Goal: Task Accomplishment & Management: Complete application form

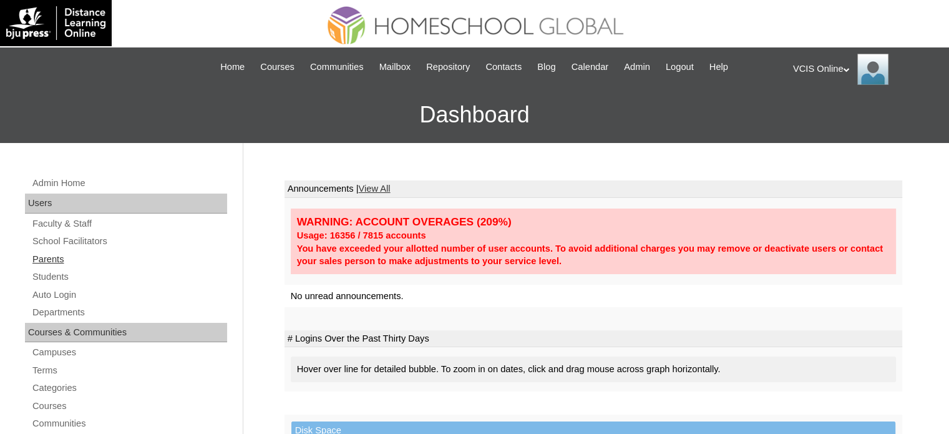
click at [67, 261] on link "Parents" at bounding box center [129, 259] width 196 height 16
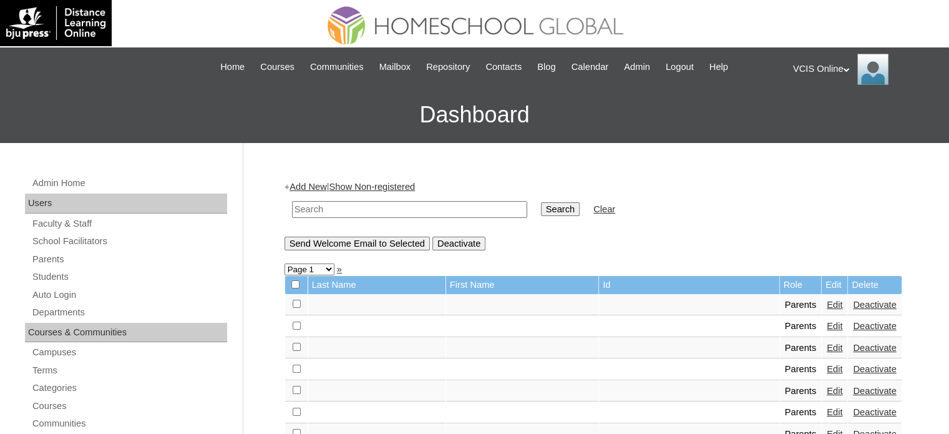
click at [304, 192] on div "+ Add New | Show Non-registered Search Clear Send Welcome Email to Selected Dea…" at bounding box center [593, 214] width 618 height 69
click at [307, 186] on link "Add New" at bounding box center [307, 187] width 37 height 10
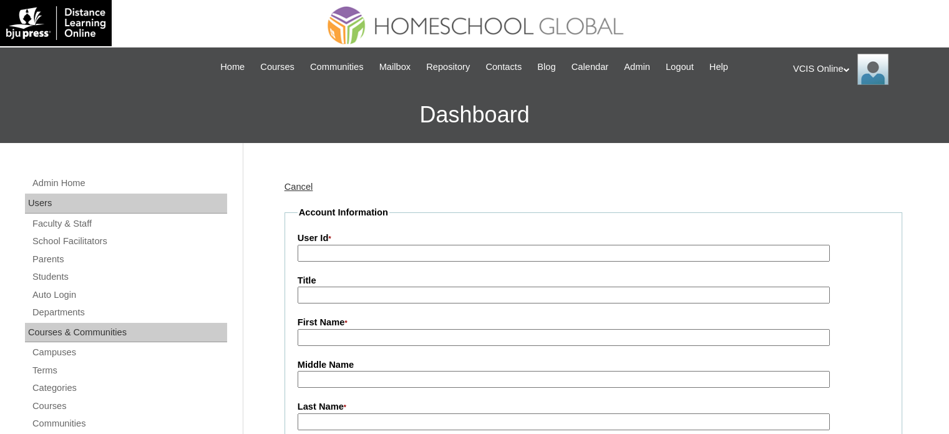
click at [332, 260] on input "User Id *" at bounding box center [564, 253] width 532 height 17
paste input "VCIS018-5C-PA2025"
type input "VCIS018-5C-PA2025"
click at [389, 336] on input "First Name *" at bounding box center [564, 337] width 532 height 17
paste input "Michelle Traballo"
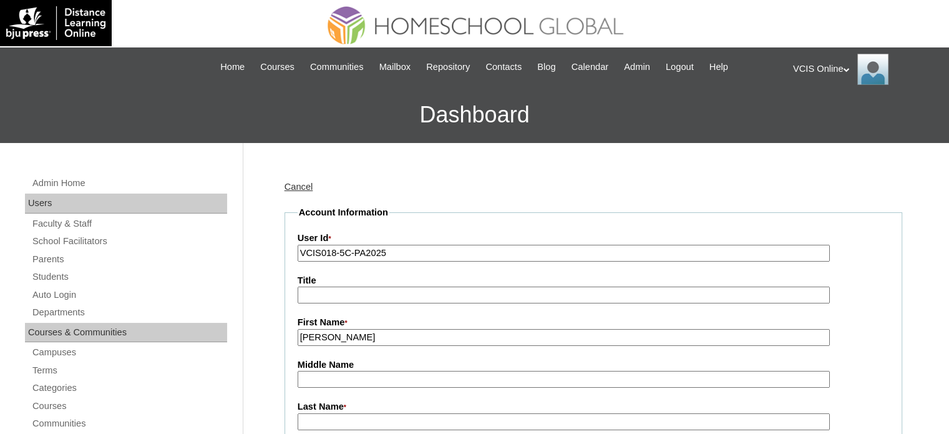
drag, startPoint x: 340, startPoint y: 336, endPoint x: 379, endPoint y: 334, distance: 38.7
click at [379, 334] on input "Michelle Traballo" at bounding box center [564, 337] width 532 height 17
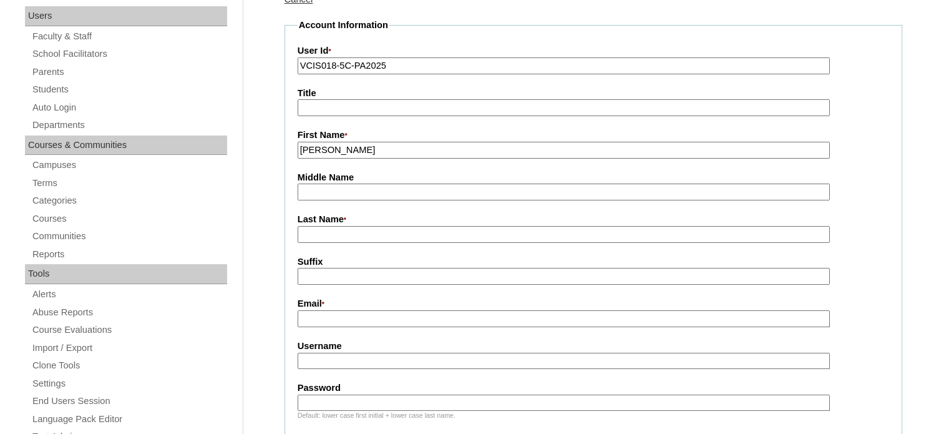
type input "Michelle"
click at [355, 236] on input "Last Name *" at bounding box center [564, 234] width 532 height 17
paste input "Traballo"
type input "Traballo"
click at [335, 334] on fieldset "Account Information User Id * VCIS018-5C-PA2025 Title First Name * Michelle Mid…" at bounding box center [593, 415] width 618 height 793
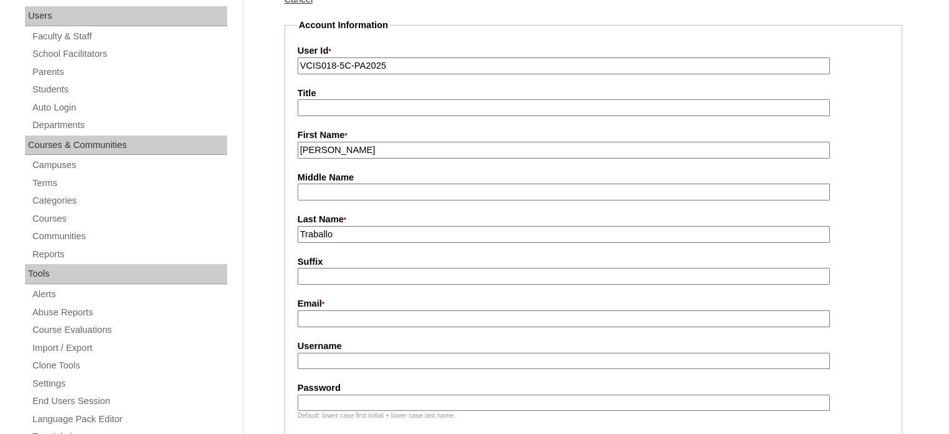
click at [335, 320] on input "Email *" at bounding box center [564, 318] width 532 height 17
paste input "michellegtraballo06@gmail.com"
type input "michellegtraballo06@gmail.com"
click at [348, 395] on input "Password" at bounding box center [564, 402] width 532 height 17
paste input "SDYmtn"
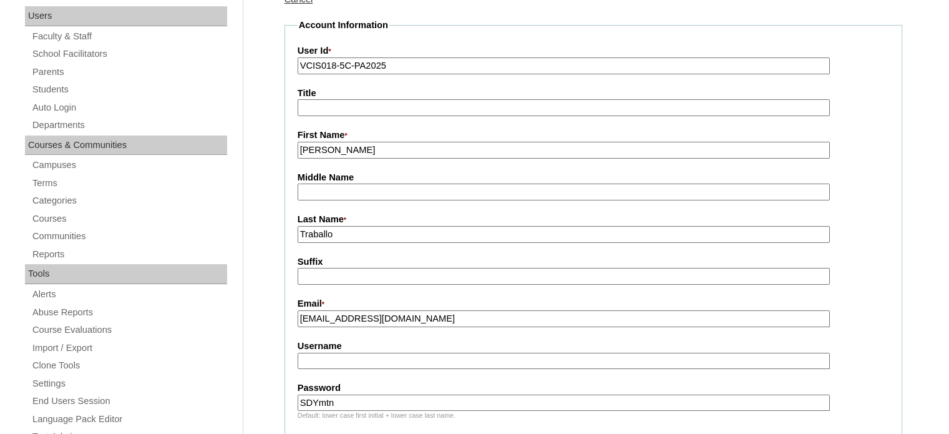
type input "SDYmtn"
click at [323, 361] on input "Username" at bounding box center [564, 360] width 532 height 17
type input "mtraballo2025"
click at [404, 234] on input "Traballo" at bounding box center [564, 234] width 532 height 17
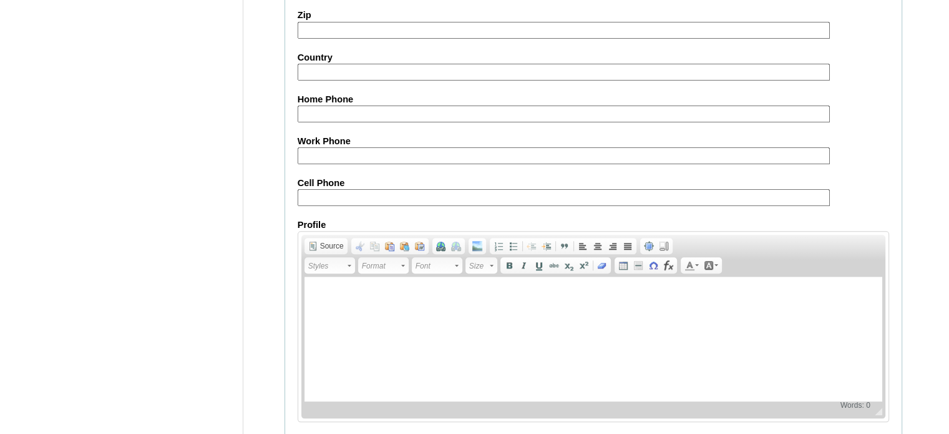
scroll to position [1240, 0]
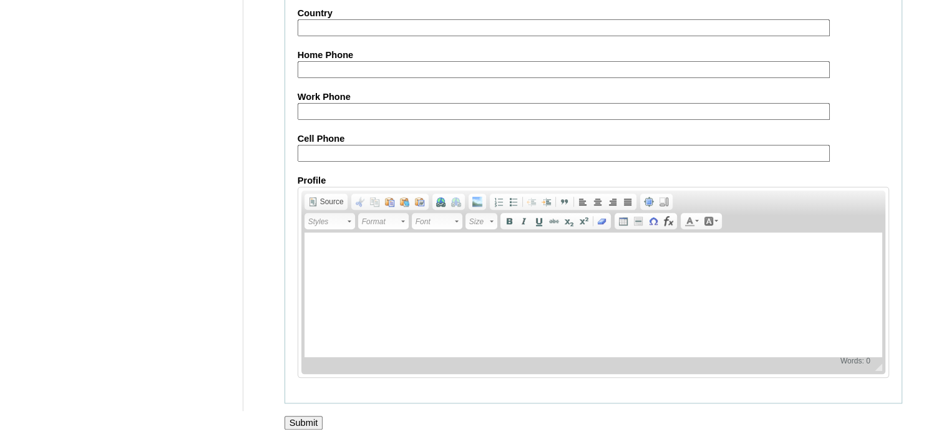
type input "Traballo (2025)"
click at [296, 429] on div at bounding box center [474, 435] width 949 height 13
click at [297, 417] on input "Submit" at bounding box center [303, 422] width 39 height 14
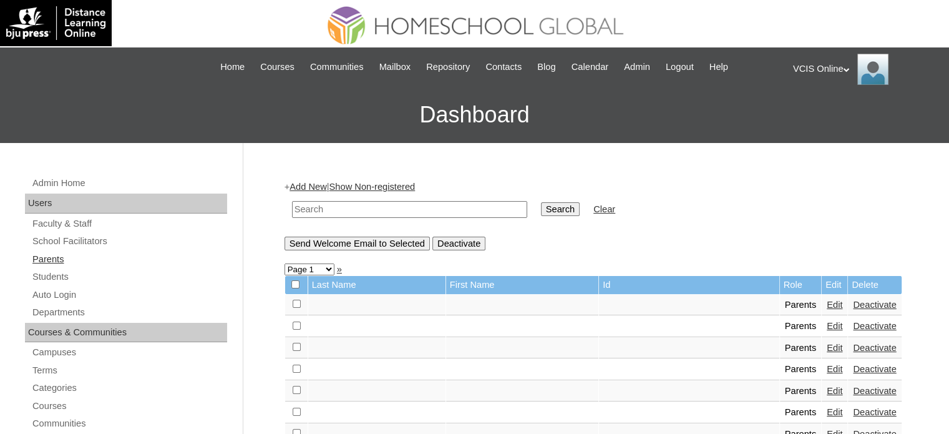
click at [103, 253] on link "Parents" at bounding box center [129, 259] width 196 height 16
click at [326, 187] on link "Add New" at bounding box center [307, 187] width 37 height 10
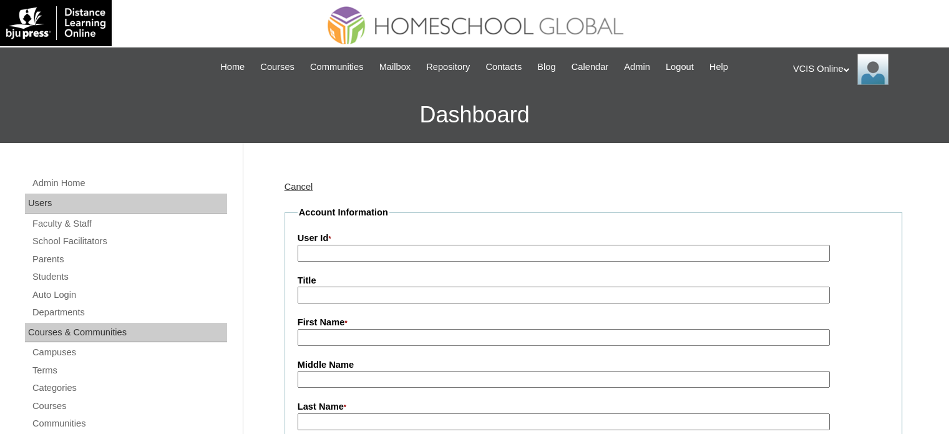
click at [364, 256] on input "User Id *" at bounding box center [564, 253] width 532 height 17
paste input "VCIS019-5C-PA2025"
type input "VCIS019-5C-PA2025"
click at [346, 342] on input "First Name *" at bounding box center [564, 337] width 532 height 17
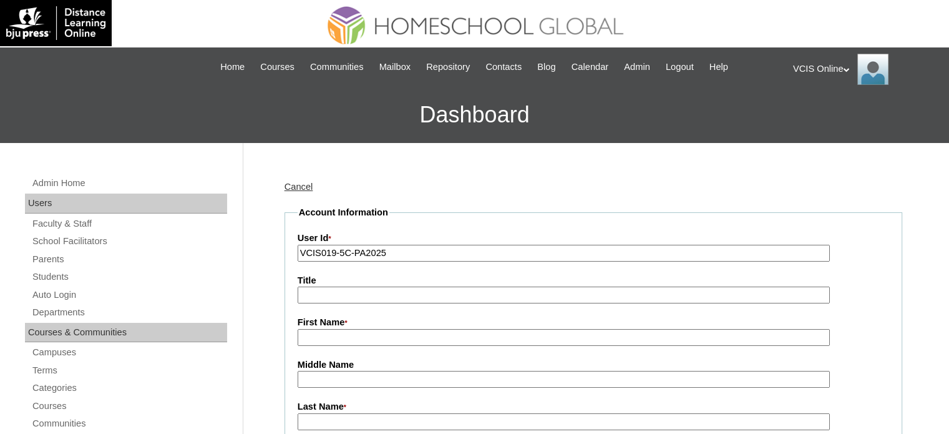
paste input "Ma. Josephine Cuales Yabut"
drag, startPoint x: 366, startPoint y: 337, endPoint x: 395, endPoint y: 339, distance: 30.0
click at [395, 339] on input "Ma. Josephine Cuales Yabut" at bounding box center [564, 337] width 532 height 17
type input "Ma. Josephine Cuales Yabut"
click at [382, 367] on label "Middle Name" at bounding box center [593, 364] width 591 height 13
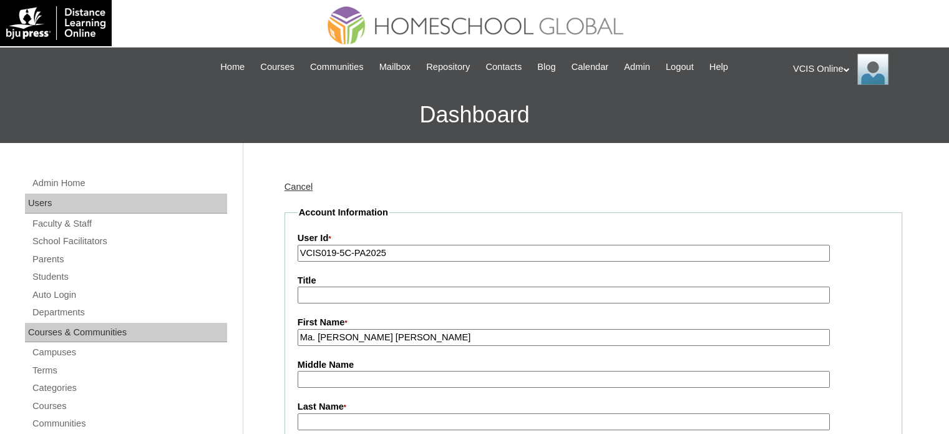
click at [382, 371] on input "Middle Name" at bounding box center [564, 379] width 532 height 17
click at [381, 379] on input "Middle Name" at bounding box center [564, 379] width 532 height 17
paste input "Cuales"
type input "Cuales"
drag, startPoint x: 400, startPoint y: 336, endPoint x: 429, endPoint y: 341, distance: 29.7
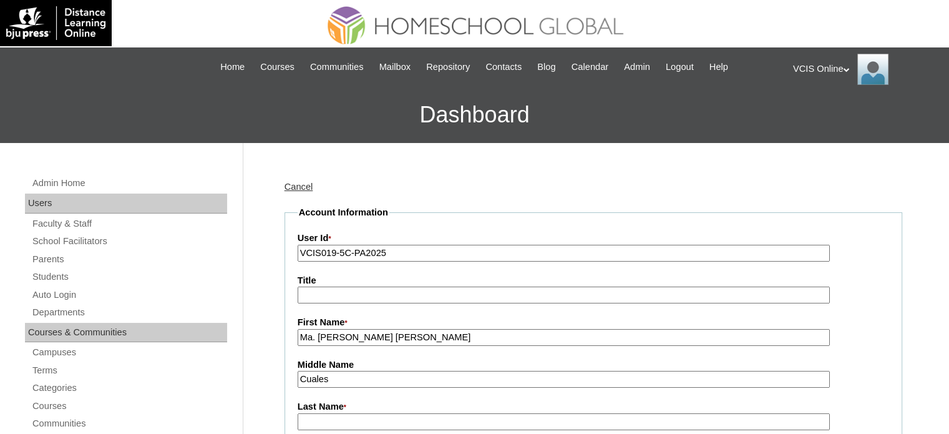
click at [429, 341] on input "Ma. Josephine Cuales Yabut" at bounding box center [564, 337] width 532 height 17
click at [372, 416] on input "Last Name *" at bounding box center [564, 421] width 532 height 17
paste input "Yabut"
type input "Yabut"
drag, startPoint x: 368, startPoint y: 336, endPoint x: 436, endPoint y: 341, distance: 68.2
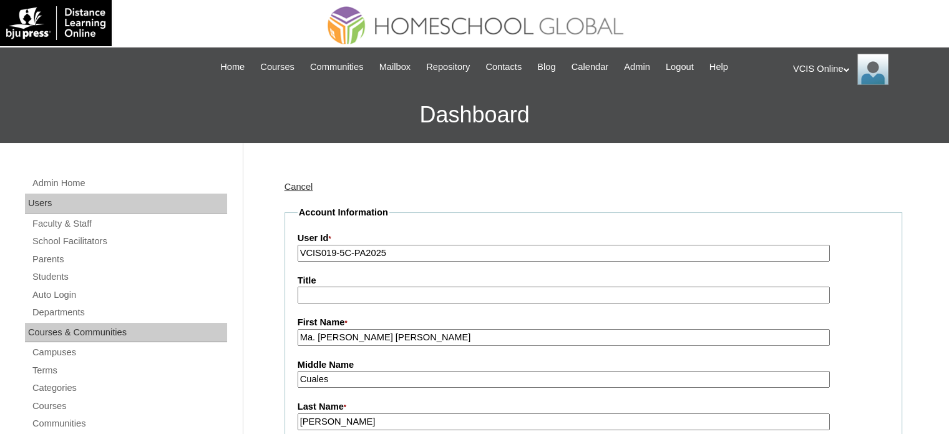
click at [436, 341] on input "Ma. Josephine Cuales Yabut" at bounding box center [564, 337] width 532 height 17
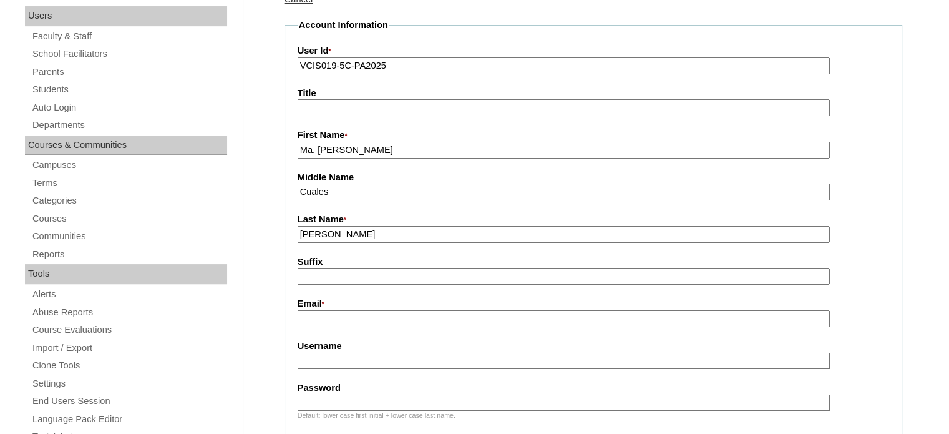
type input "Ma. [PERSON_NAME]"
click at [396, 316] on input "Email *" at bounding box center [564, 318] width 532 height 17
paste input "josephineyabut@gmail.com"
type input "josephineyabut@gmail.com"
click at [396, 359] on input "Username" at bounding box center [564, 360] width 532 height 17
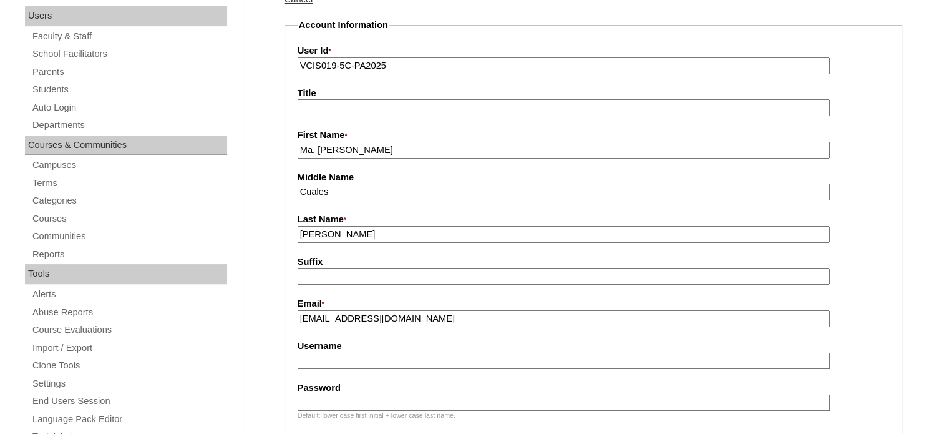
click at [332, 396] on input "Password" at bounding box center [564, 402] width 532 height 17
paste input "JErGna"
type input "JErGna"
click at [333, 366] on fieldset "Account Information User Id * VCIS019-5C-PA2025 Title First Name * Ma. Josephin…" at bounding box center [593, 415] width 618 height 793
click at [336, 363] on input "Username" at bounding box center [564, 360] width 532 height 17
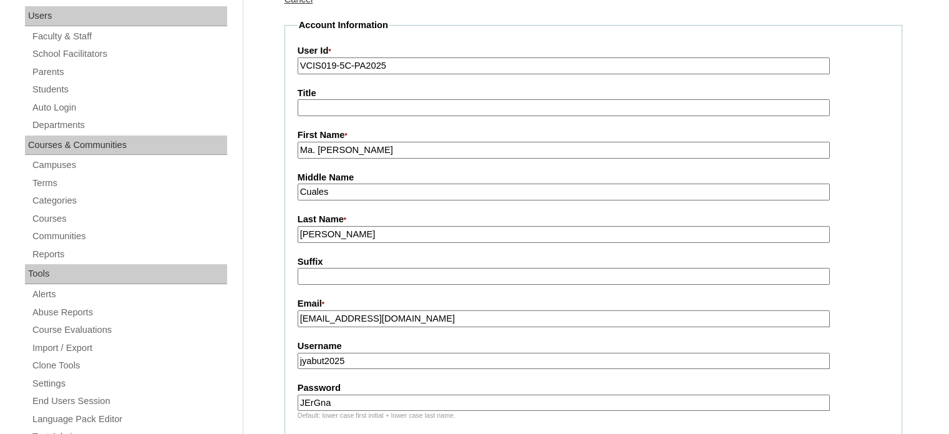
type input "jyabut2025"
click at [497, 235] on input "Yabut" at bounding box center [564, 234] width 532 height 17
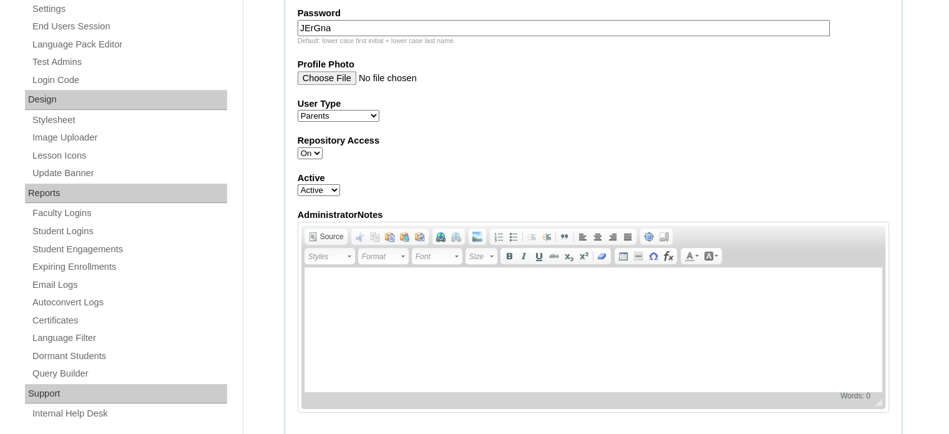
scroll to position [1240, 0]
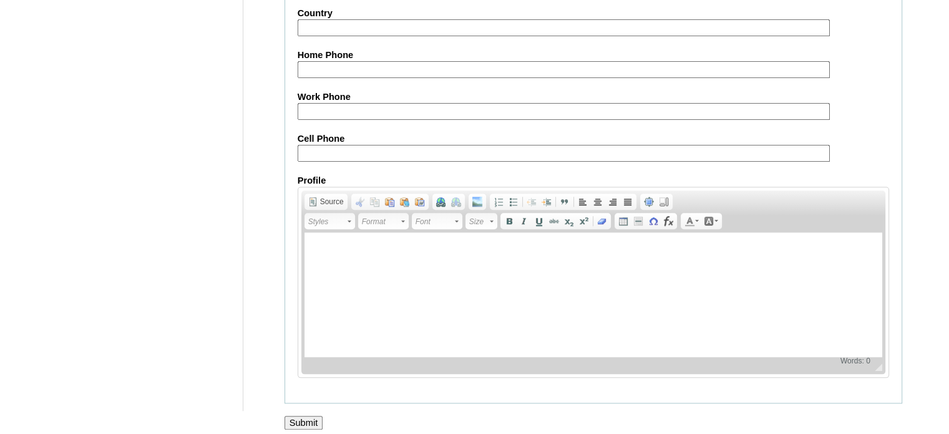
type input "Yabut (2025)"
click at [311, 419] on input "Submit" at bounding box center [303, 422] width 39 height 14
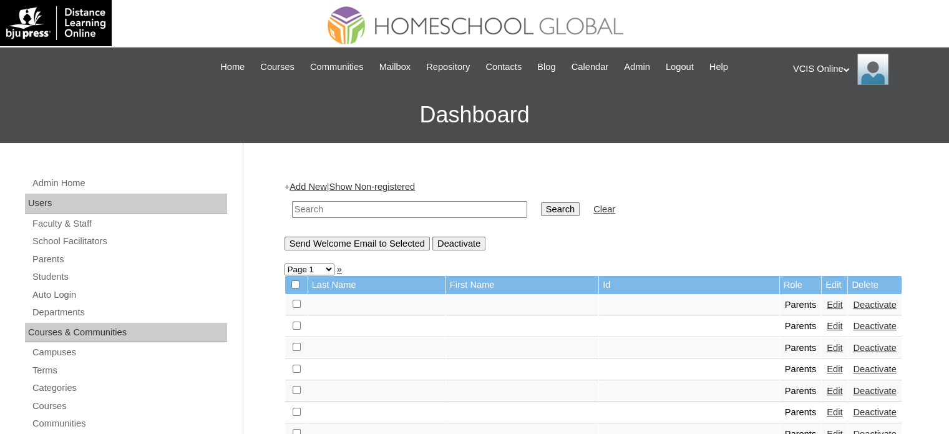
click at [362, 212] on input "text" at bounding box center [409, 209] width 235 height 17
paste input "VCIS018-5C-PA2025"
type input "VCIS018-5C-PA2025"
click at [541, 207] on input "Search" at bounding box center [560, 209] width 39 height 14
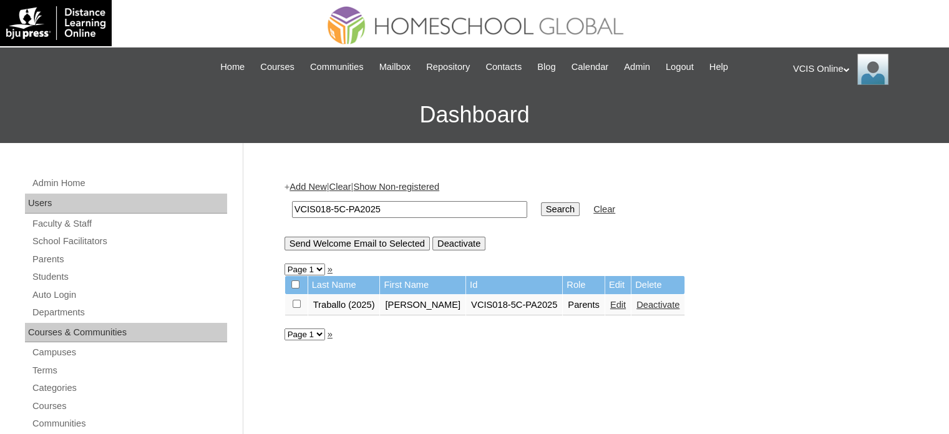
click at [409, 211] on input "VCIS018-5C-PA2025" at bounding box center [409, 209] width 235 height 17
paste input "9"
type input "VCIS019-5C-PA2025"
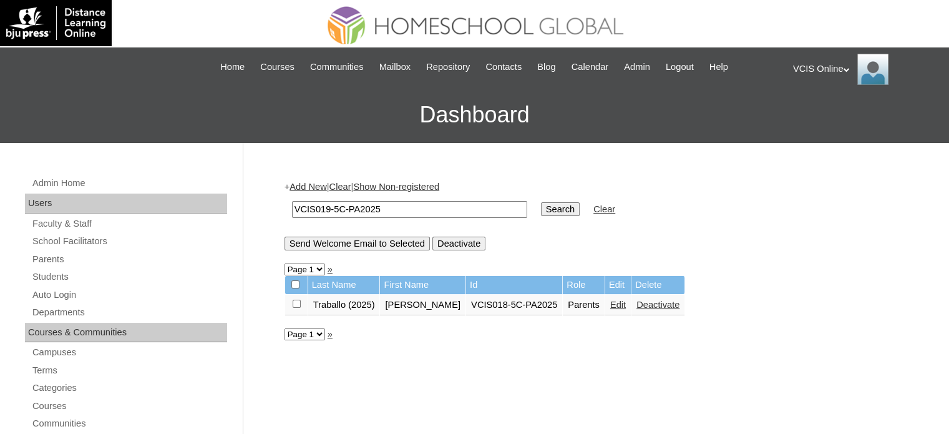
click at [541, 206] on input "Search" at bounding box center [560, 209] width 39 height 14
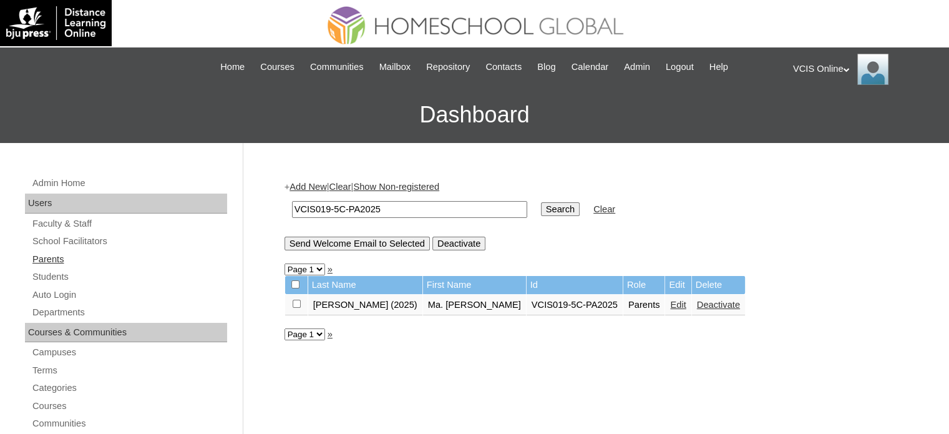
click at [91, 259] on link "Parents" at bounding box center [129, 259] width 196 height 16
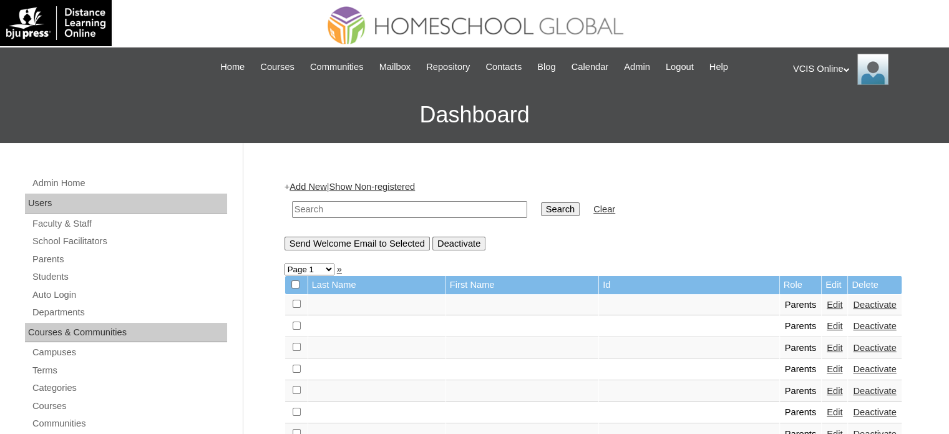
click at [91, 273] on link "Students" at bounding box center [129, 277] width 196 height 16
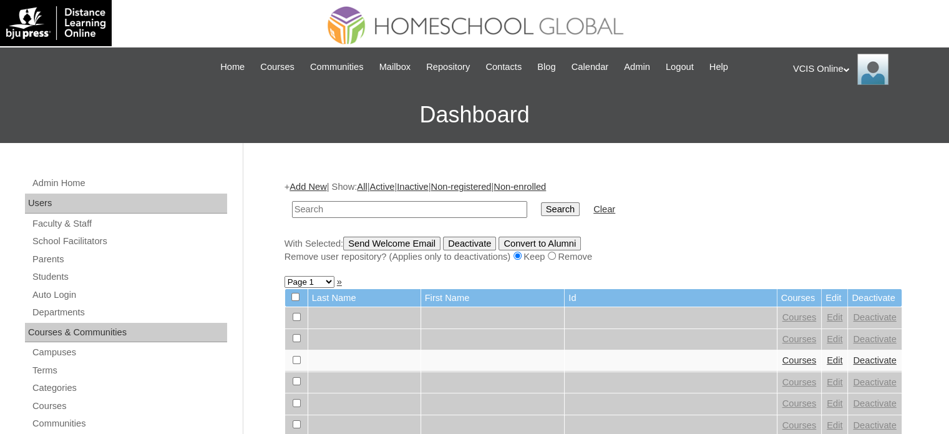
click at [326, 185] on link "Add New" at bounding box center [307, 187] width 37 height 10
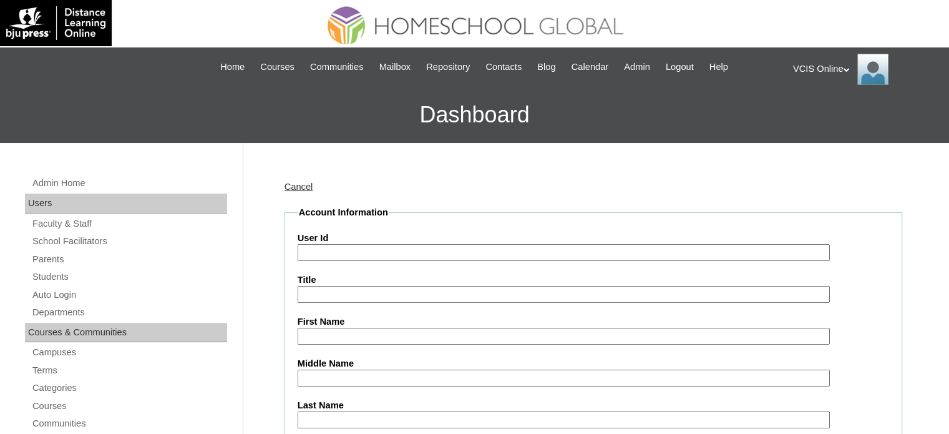
click at [332, 259] on input "User Id" at bounding box center [564, 252] width 532 height 17
click at [333, 253] on input "User Id" at bounding box center [564, 252] width 532 height 17
paste input "VCIS018-5C-SA2025"
type input "VCIS018-5C-SA2025"
click at [328, 334] on input "First Name" at bounding box center [564, 336] width 532 height 17
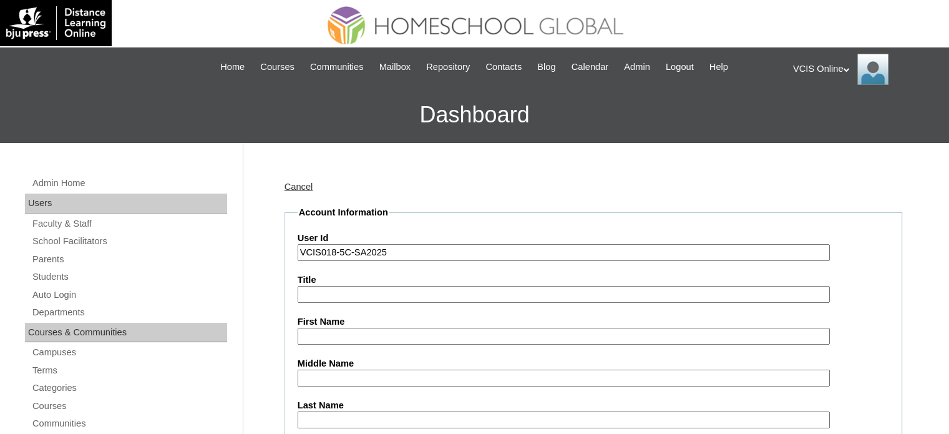
paste input "Mishie N/a Traballo"
drag, startPoint x: 331, startPoint y: 332, endPoint x: 382, endPoint y: 338, distance: 50.8
click at [382, 338] on input "Mishie N/a Traballo" at bounding box center [564, 336] width 532 height 17
type input "Mishie"
click at [357, 406] on label "Last Name" at bounding box center [593, 405] width 591 height 13
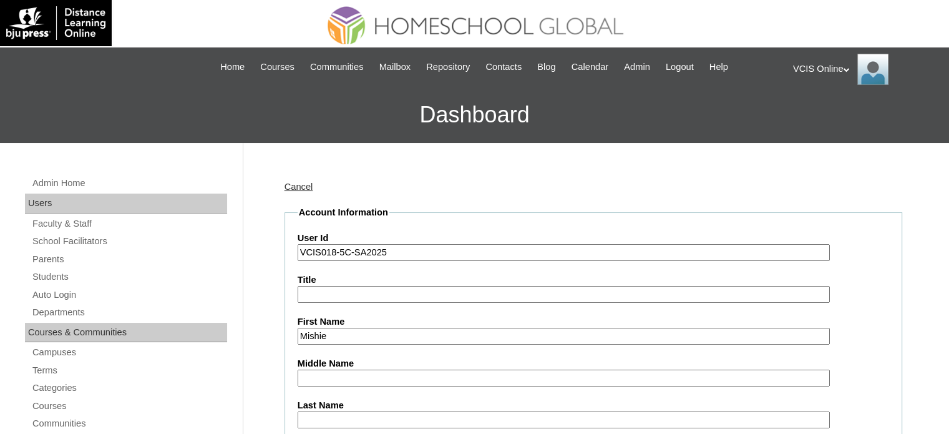
click at [357, 411] on input "Last Name" at bounding box center [564, 419] width 532 height 17
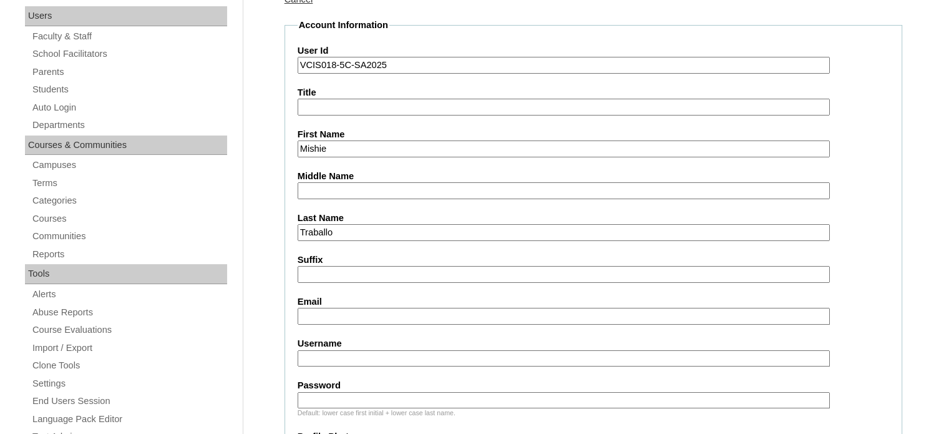
type input "Traballo"
click at [364, 266] on input "Suffix" at bounding box center [564, 274] width 532 height 17
click at [349, 317] on input "Email" at bounding box center [564, 316] width 532 height 17
paste input "michellegtraballo06@gmail.com"
type input "michellegtraballo06@gmail.com"
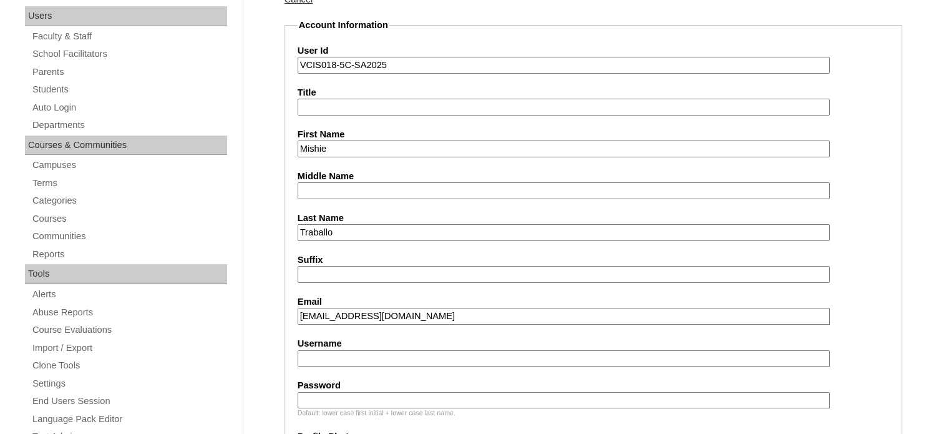
click at [336, 386] on label "Password" at bounding box center [593, 385] width 591 height 13
click at [336, 392] on input "Password" at bounding box center [564, 400] width 532 height 17
paste input "mzkFJP"
type input "mzkFJP"
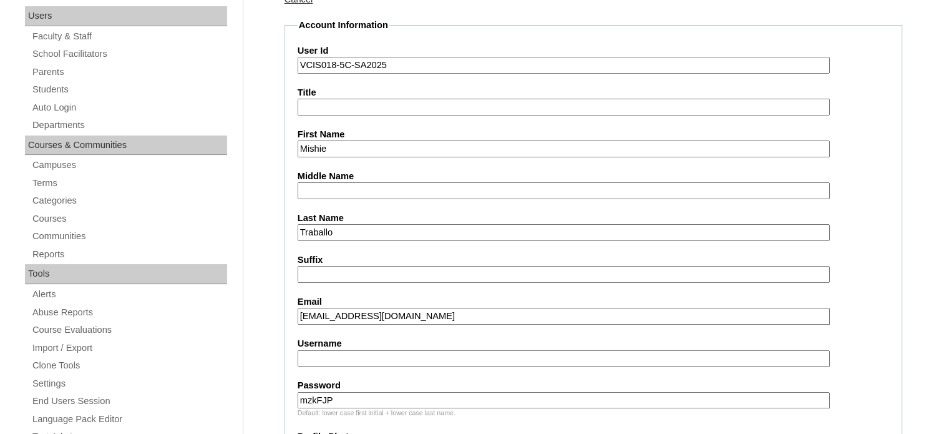
click at [353, 352] on input "Username" at bounding box center [564, 358] width 532 height 17
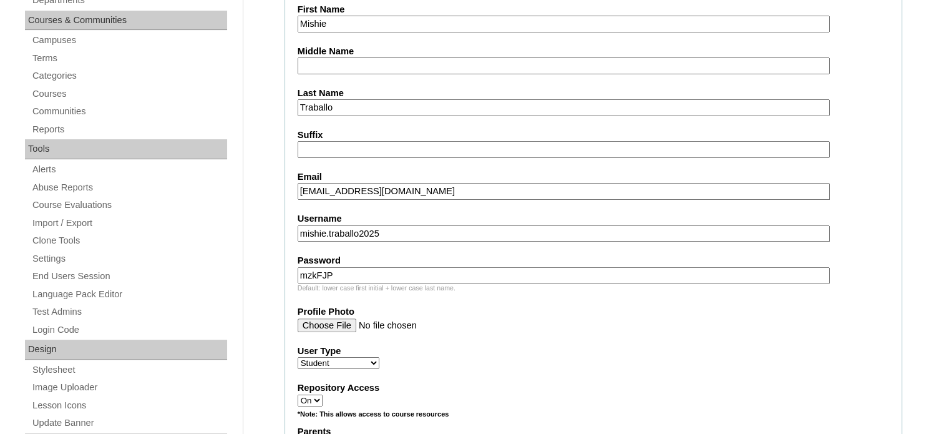
scroll to position [499, 0]
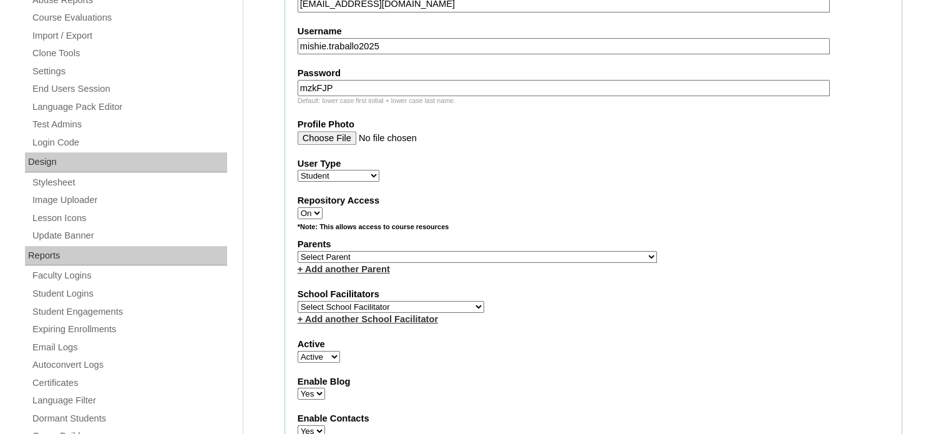
type input "mishie.traballo2025"
click at [371, 251] on select "Select Parent , , , , , , , , , , , , , , , , , , , , , , , , , , , , , , , , ,…" at bounding box center [477, 257] width 359 height 12
select select "43464"
click at [298, 251] on select "Select Parent , , , , , , , , , , , , , , , , , , , , , , , , , , , , , , , , ,…" at bounding box center [477, 257] width 359 height 12
click at [407, 314] on link "+ Add another School Facilitator" at bounding box center [368, 319] width 140 height 10
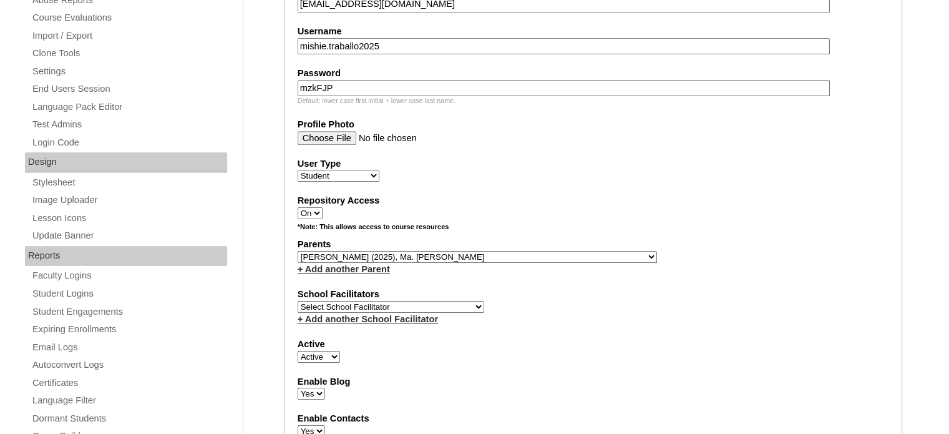
click at [423, 302] on select "Select School Facilitator Norman Añain Ruffa Abadijas Mary Abella Gloryfe Abion…" at bounding box center [391, 307] width 187 height 12
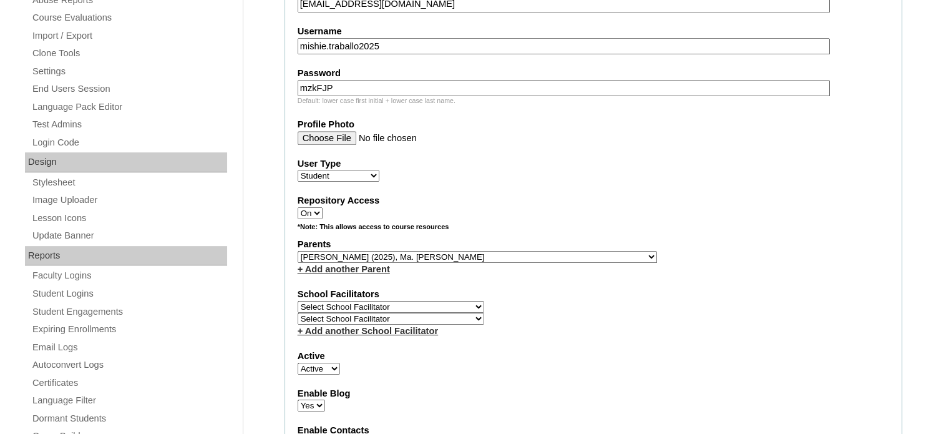
select select "42230"
click at [298, 301] on select "Select School Facilitator Norman Añain Ruffa Abadijas Mary Abella Gloryfe Abion…" at bounding box center [391, 307] width 187 height 12
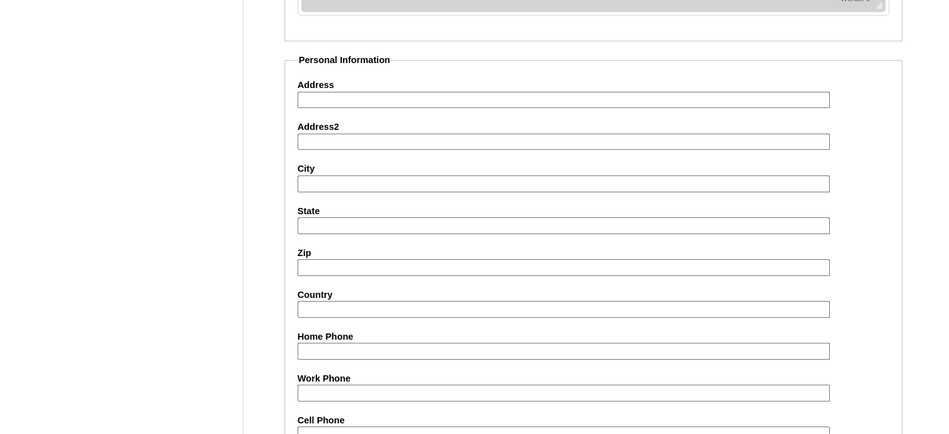
scroll to position [1463, 0]
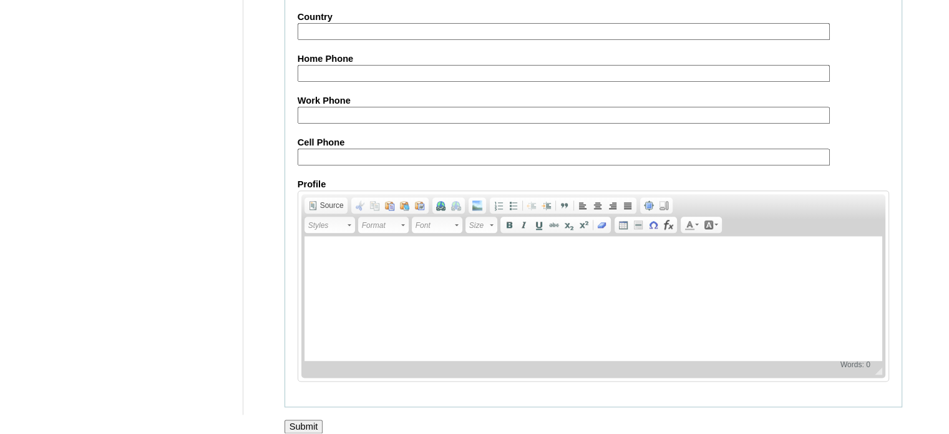
click at [312, 419] on input "Submit" at bounding box center [303, 426] width 39 height 14
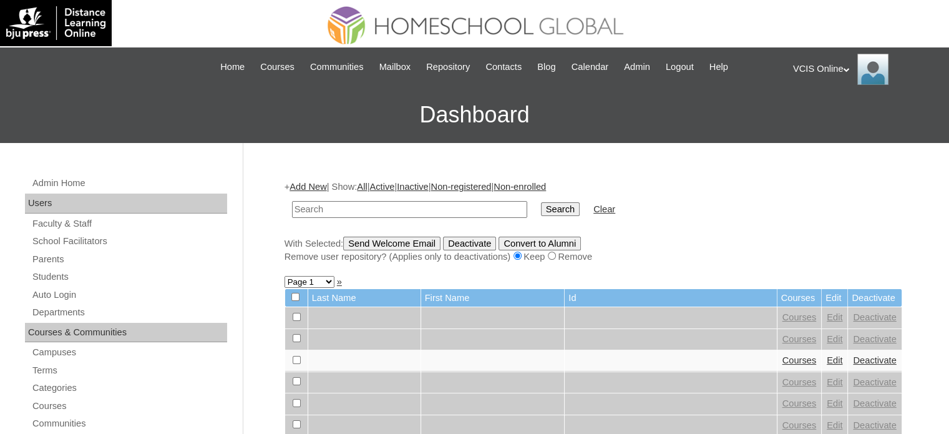
paste input "mishie.traballo2025"
type input "mishie.traballo2025"
click at [463, 209] on input "mishie.traballo2025" at bounding box center [409, 209] width 235 height 17
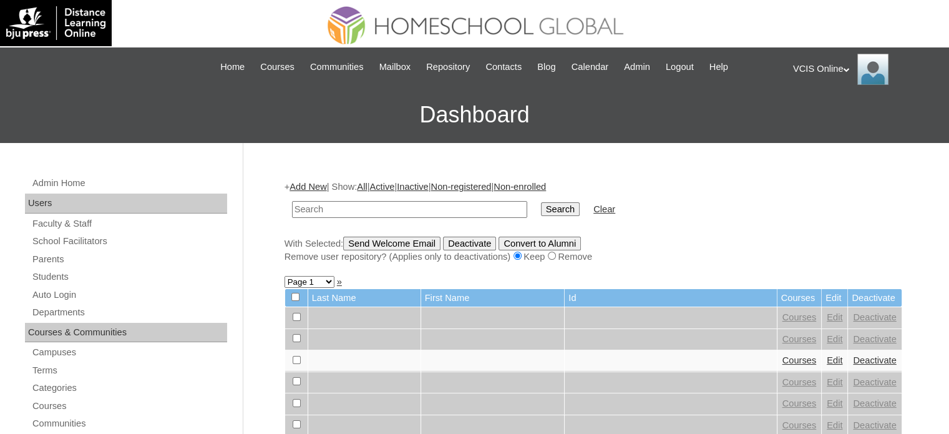
paste input "VCIS018-5C-SA2025"
type input "VCIS018-5C-SA2025"
click at [541, 206] on input "Search" at bounding box center [560, 209] width 39 height 14
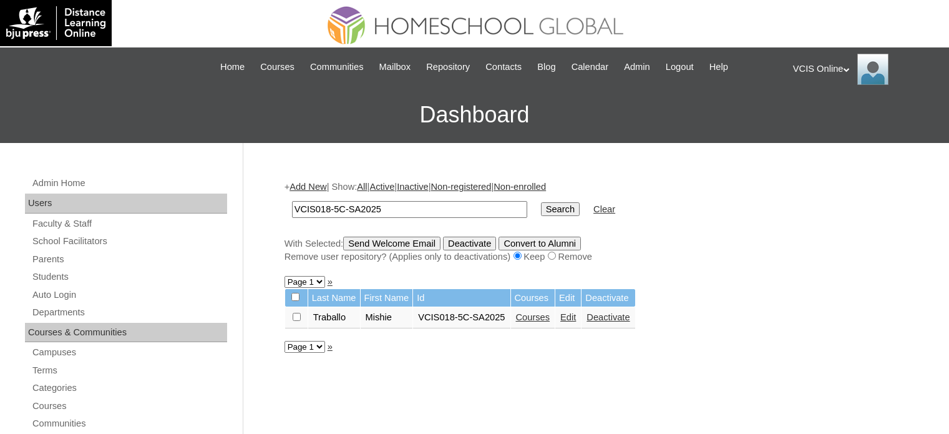
scroll to position [187, 0]
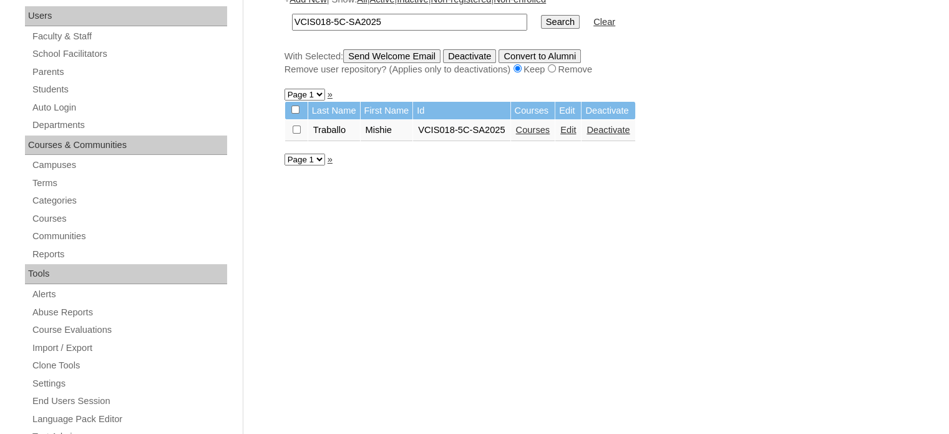
click at [571, 133] on link "Edit" at bounding box center [568, 130] width 16 height 10
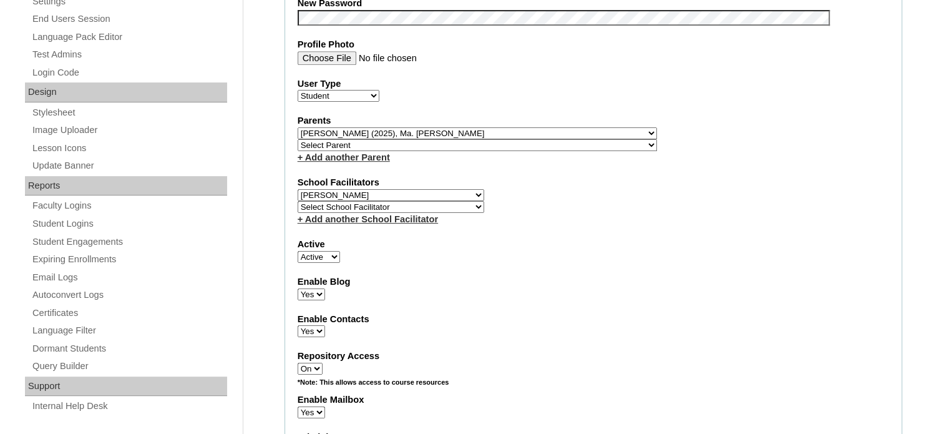
scroll to position [554, 0]
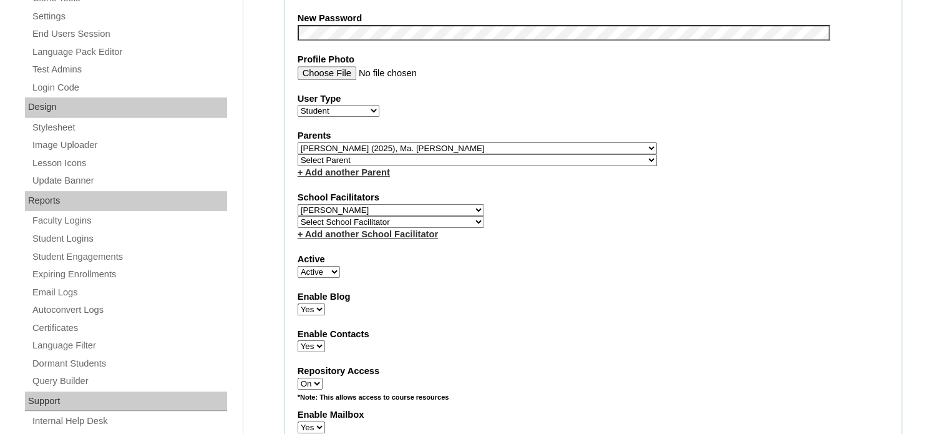
click at [514, 179] on div "+ Add another Parent" at bounding box center [593, 172] width 591 height 13
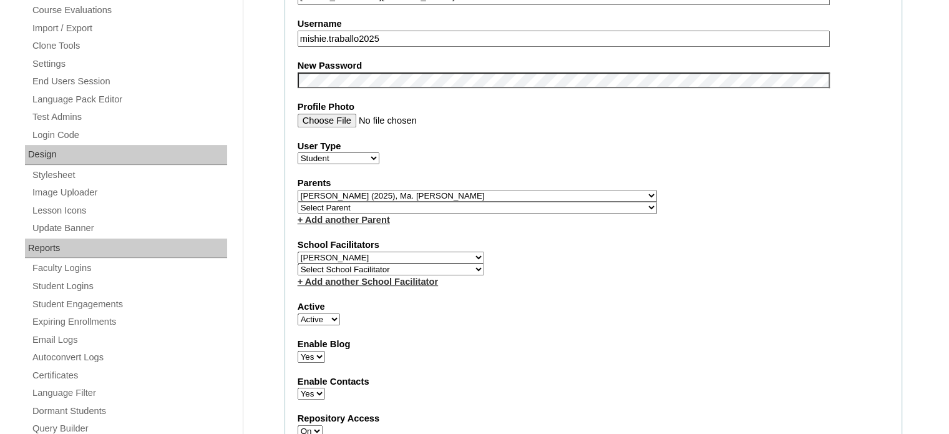
click at [510, 192] on select "Select Parent , , , , , , , , , , , , , , , , , , , , , , , , , , , , , , , , ,…" at bounding box center [477, 196] width 359 height 12
select select "43463"
click at [298, 190] on select "Select Parent , , , , , , , , , , , , , , , , , , , , , , , , , , , , , , , , ,…" at bounding box center [477, 196] width 359 height 12
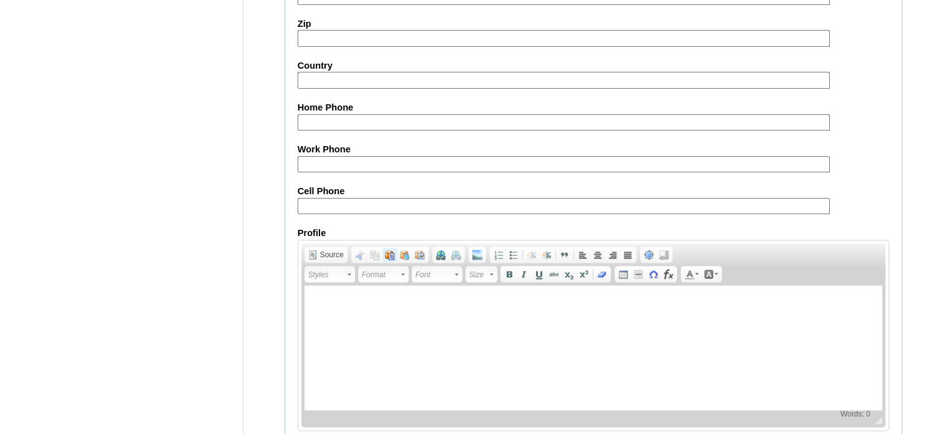
scroll to position [1465, 0]
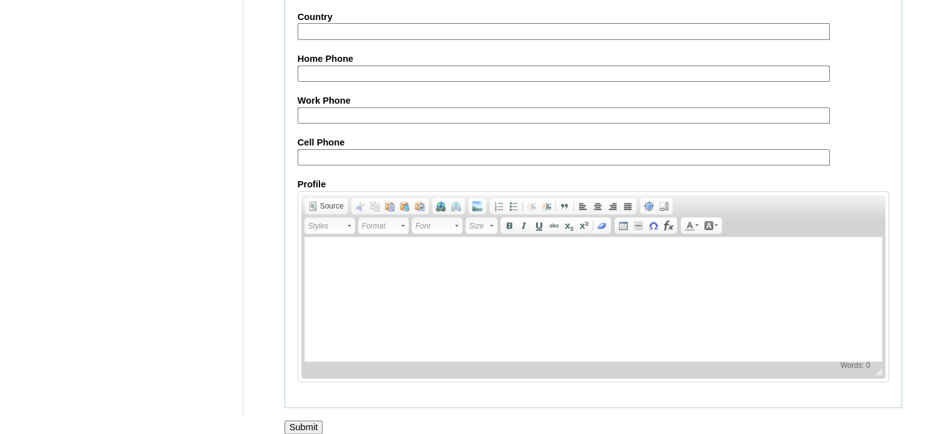
click at [308, 420] on input "Submit" at bounding box center [303, 427] width 39 height 14
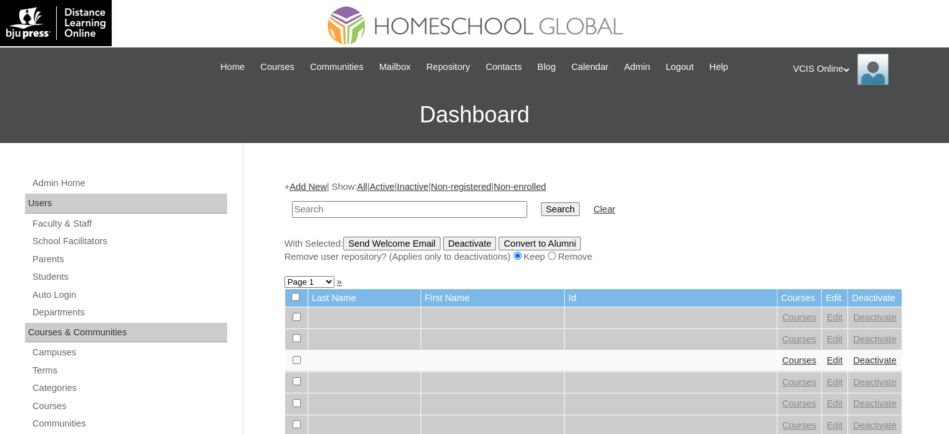
scroll to position [62, 0]
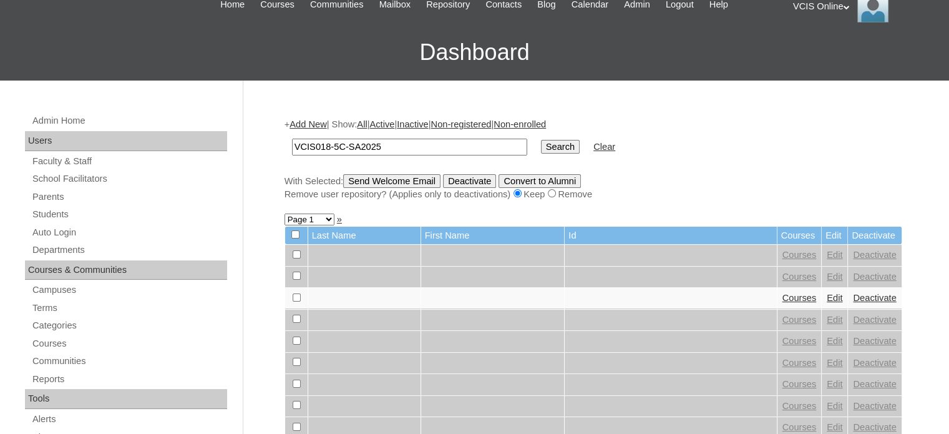
type input "VCIS018-5C-SA2025"
click at [541, 149] on input "Search" at bounding box center [560, 147] width 39 height 14
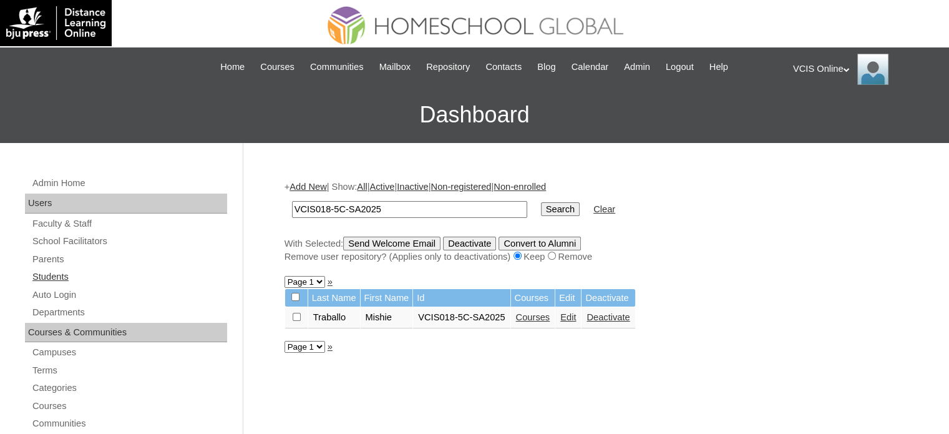
click at [107, 273] on link "Students" at bounding box center [129, 277] width 196 height 16
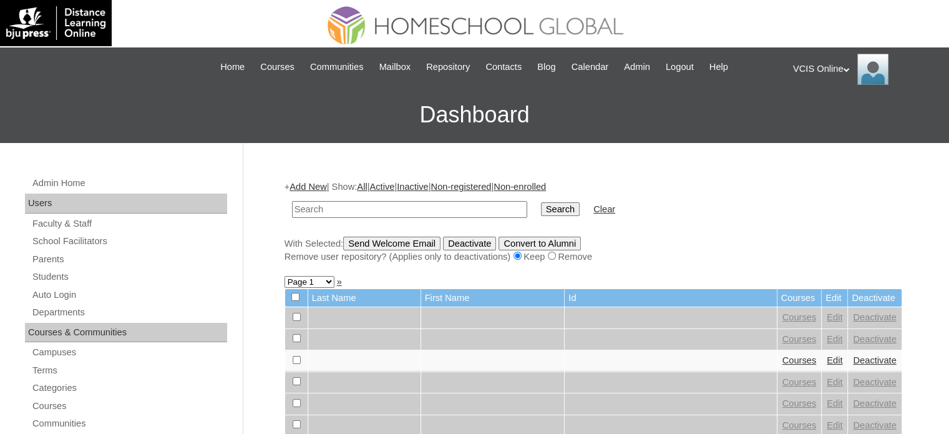
click at [320, 188] on link "Add New" at bounding box center [307, 187] width 37 height 10
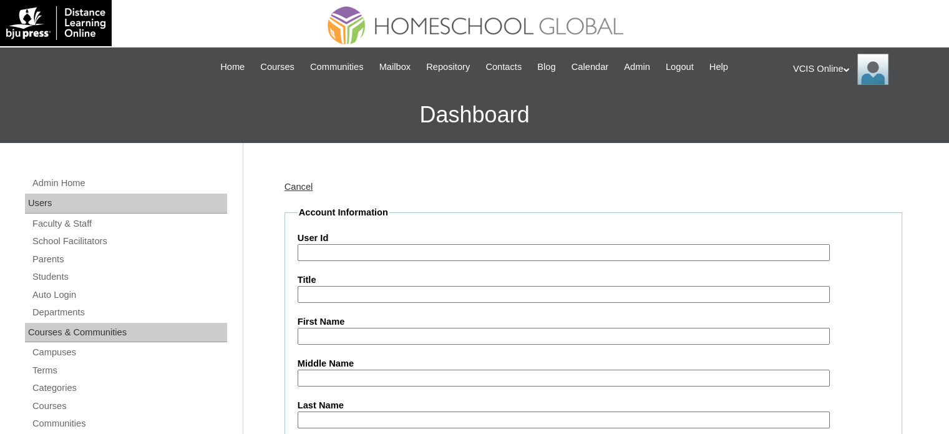
click at [375, 252] on input "User Id" at bounding box center [564, 252] width 532 height 17
paste input "VCIS019-5C-SA2025"
type input "VCIS019-5C-SA2025"
click at [332, 341] on input "First Name" at bounding box center [564, 336] width 532 height 17
paste input "Jianne Audry Amante"
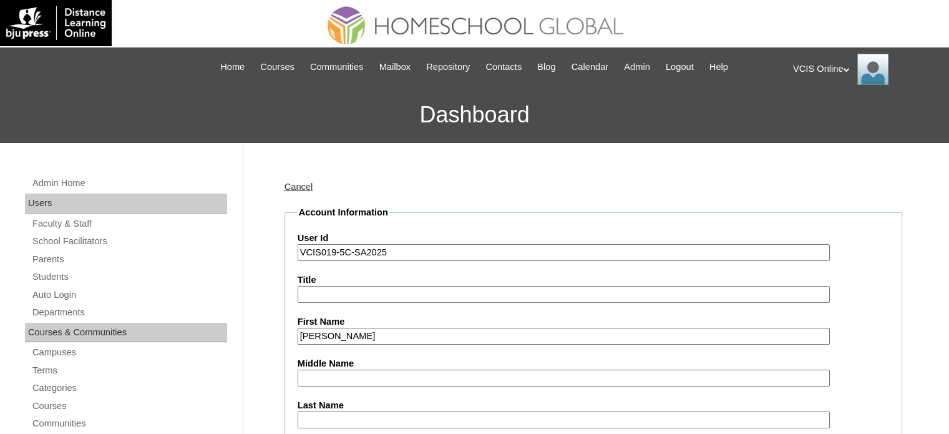
drag, startPoint x: 363, startPoint y: 332, endPoint x: 399, endPoint y: 344, distance: 38.1
type input "Jianne Audry"
click at [349, 417] on input "Last Name" at bounding box center [564, 419] width 532 height 17
paste input "Amante"
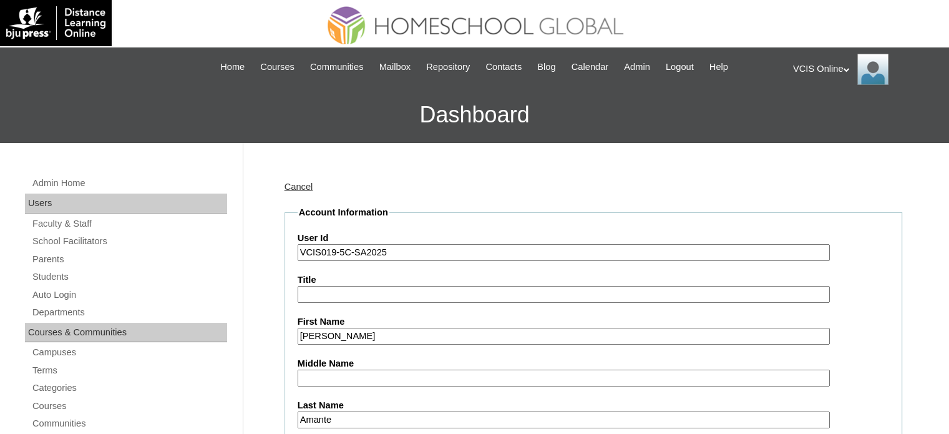
type input "Amante"
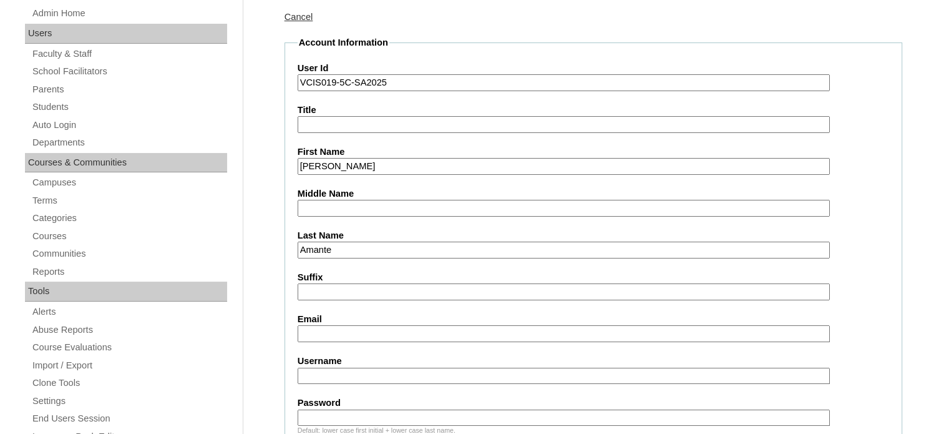
scroll to position [187, 0]
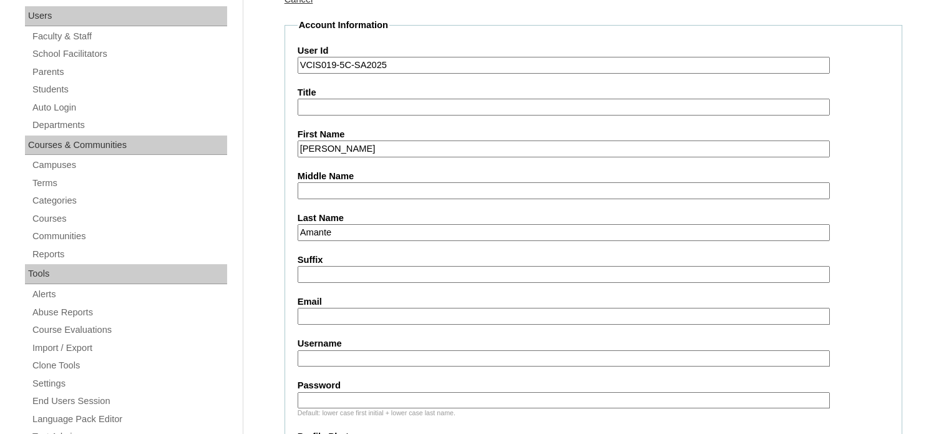
click at [346, 309] on input "Email" at bounding box center [564, 316] width 532 height 17
paste input "josephineyabut@gmail.com"
type input "josephineyabut@gmail.com"
click at [354, 359] on input "Username" at bounding box center [564, 358] width 532 height 17
click at [374, 395] on input "Password" at bounding box center [564, 400] width 532 height 17
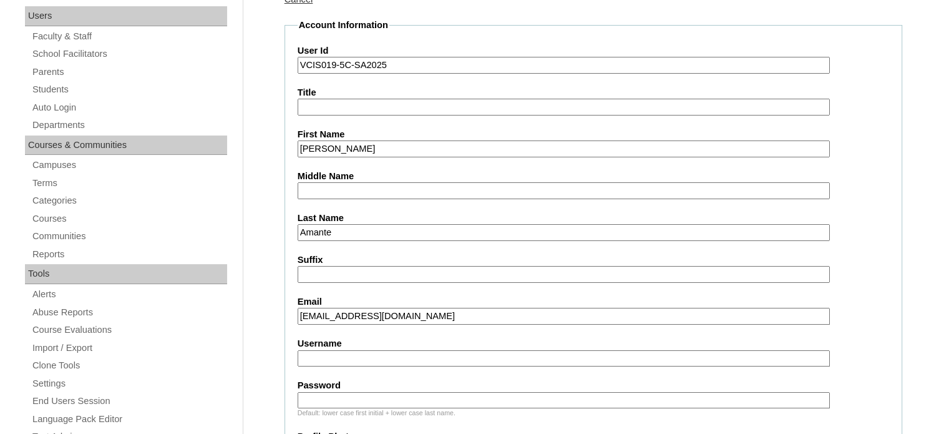
paste input "jTpnsP"
type input "jTpnsP"
click at [354, 351] on input "Username" at bounding box center [564, 358] width 532 height 17
type input "jianne.amante2025"
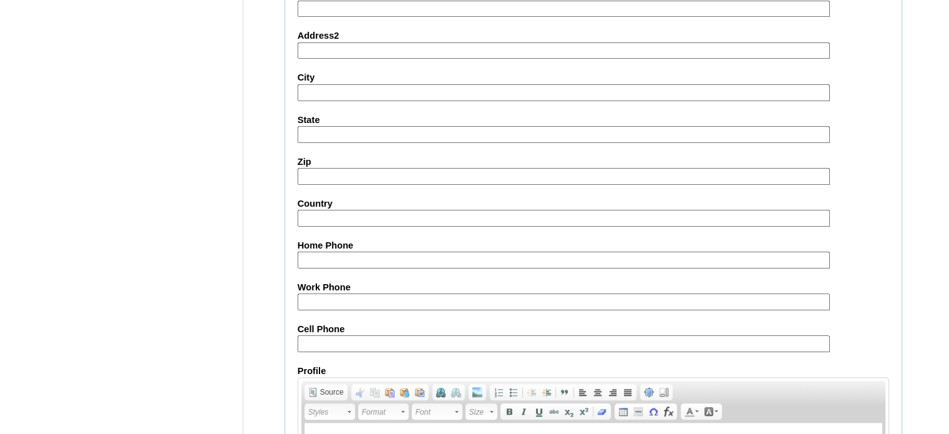
scroll to position [391, 0]
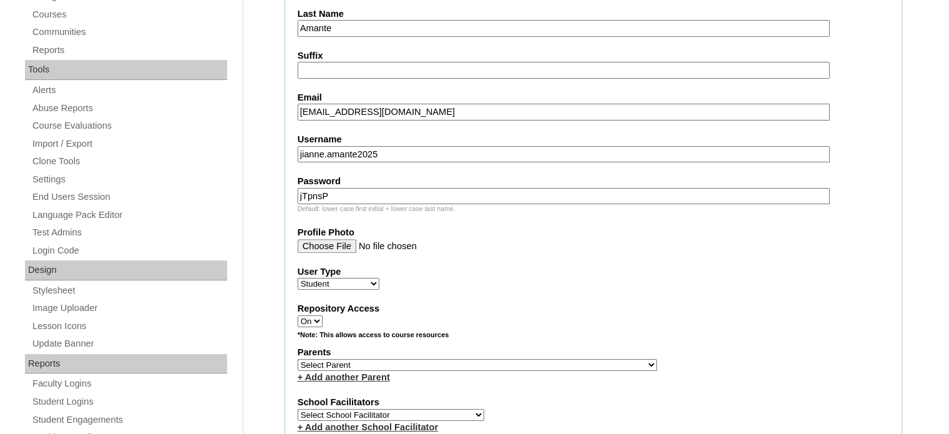
click at [372, 359] on select "Select Parent , , , , , , , , , , , , , , , , , , , , , , , , , , , , , , , , ,…" at bounding box center [477, 365] width 359 height 12
select select "43464"
click at [298, 359] on select "Select Parent , , , , , , , , , , , , , , , , , , , , , , , , , , , , , , , , ,…" at bounding box center [477, 365] width 359 height 12
click at [419, 409] on select "Select School Facilitator Norman Añain Ruffa Abadijas Mary Abella Gloryfe Abion…" at bounding box center [391, 415] width 187 height 12
select select "42230"
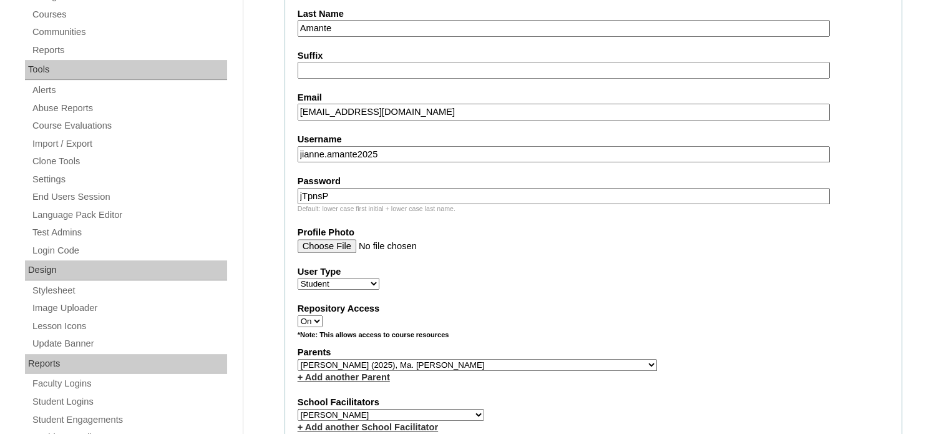
click at [298, 409] on select "Select School Facilitator Norman Añain Ruffa Abadijas Mary Abella Gloryfe Abion…" at bounding box center [391, 415] width 187 height 12
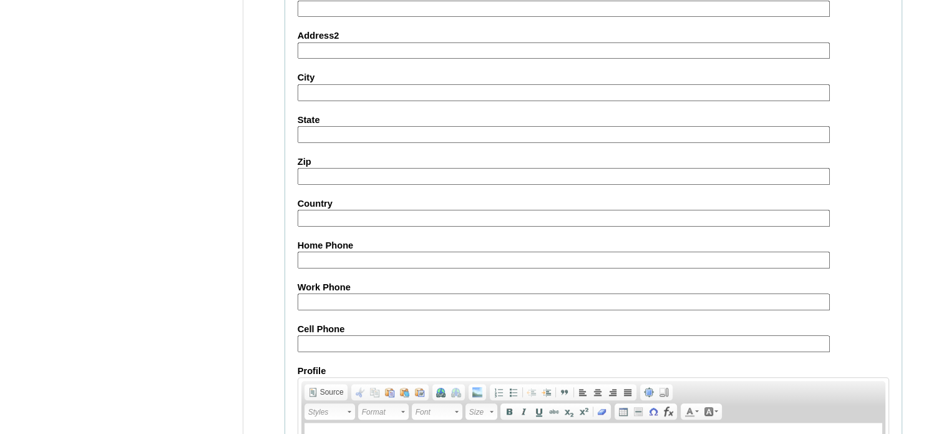
scroll to position [1452, 0]
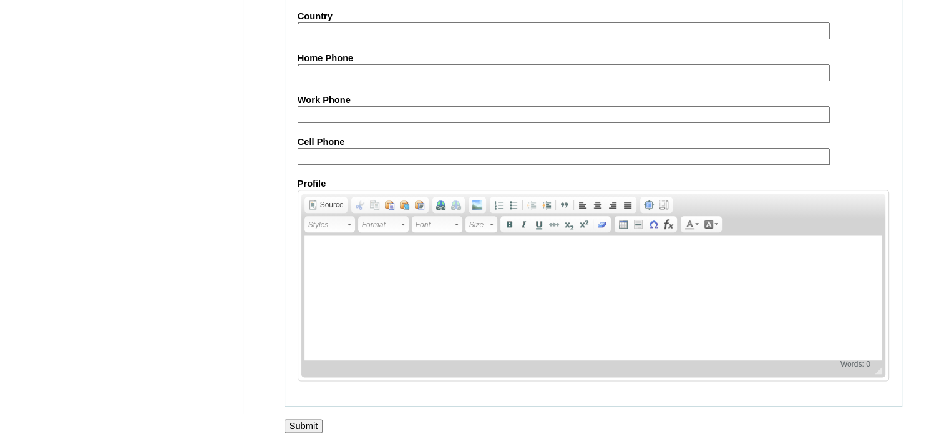
click at [316, 419] on input "Submit" at bounding box center [303, 426] width 39 height 14
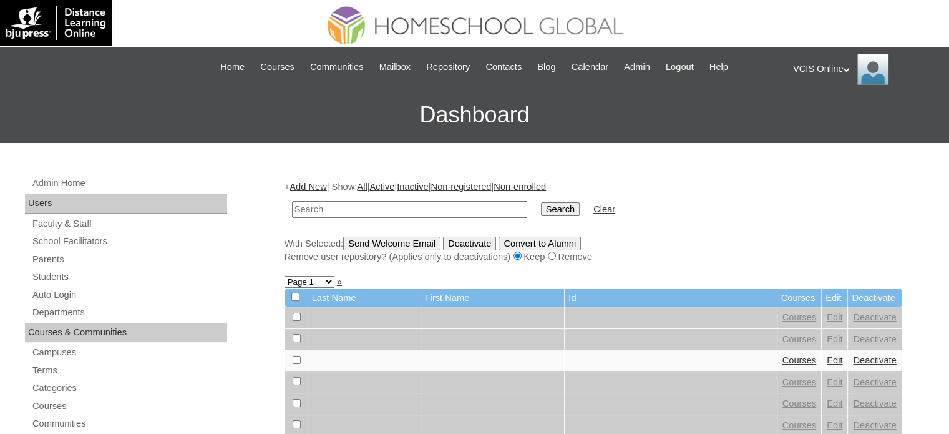
paste input "jTpnsP"
type input "j"
paste input "VCIS019-5C-SA2025"
type input "VCIS019-5C-SA2025"
click at [541, 208] on input "Search" at bounding box center [560, 209] width 39 height 14
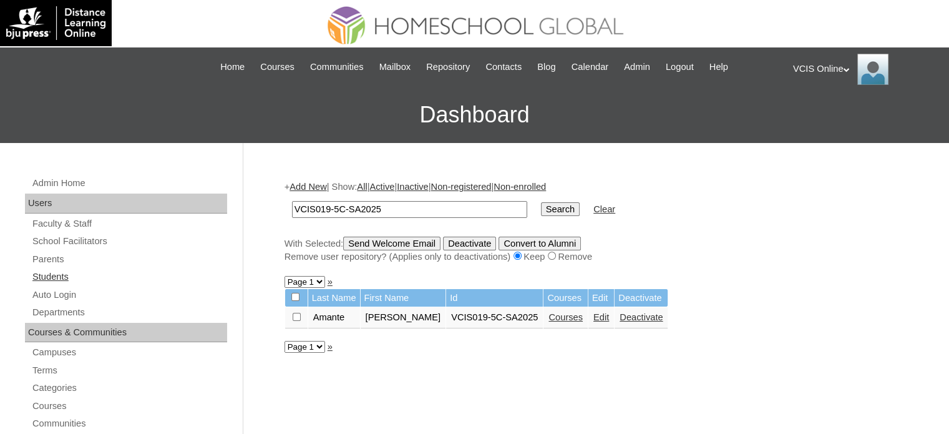
click at [89, 276] on link "Students" at bounding box center [129, 277] width 196 height 16
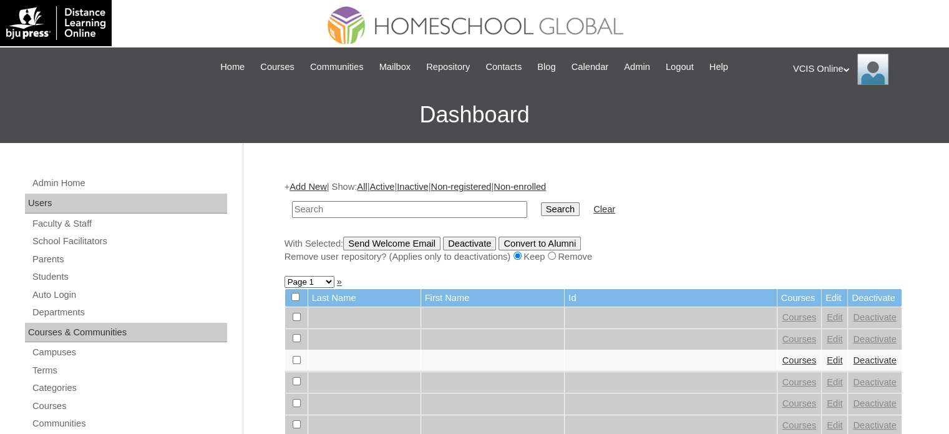
paste input "VCIS018-5C-SA2025"
type input "VCIS018-5C-SA2025"
click at [541, 205] on input "Search" at bounding box center [560, 209] width 39 height 14
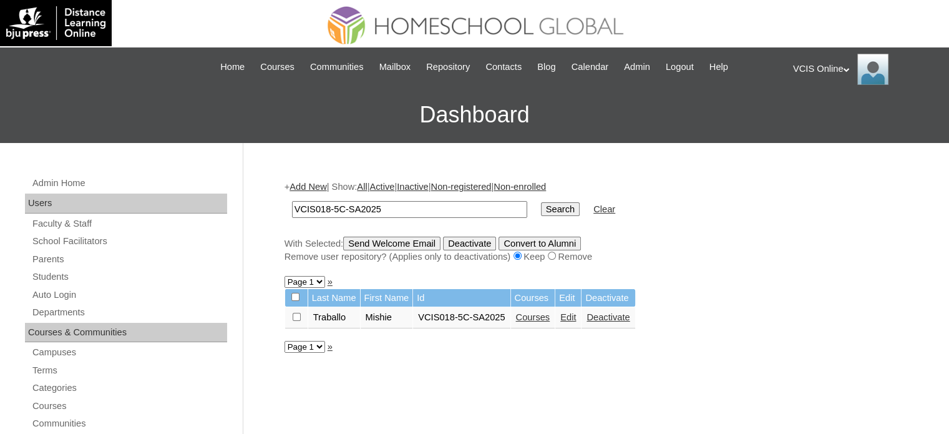
click at [529, 320] on link "Courses" at bounding box center [533, 317] width 34 height 10
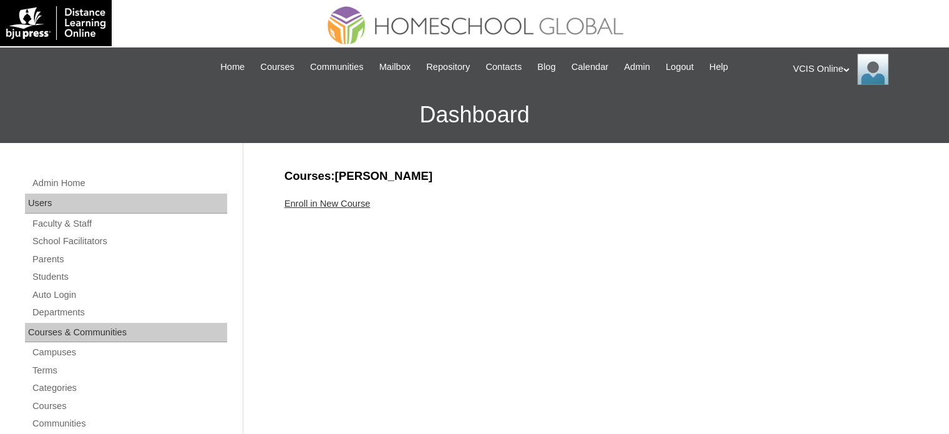
click at [333, 197] on div "Enroll in New Course" at bounding box center [593, 203] width 618 height 13
click at [336, 200] on link "Enroll in New Course" at bounding box center [327, 203] width 86 height 10
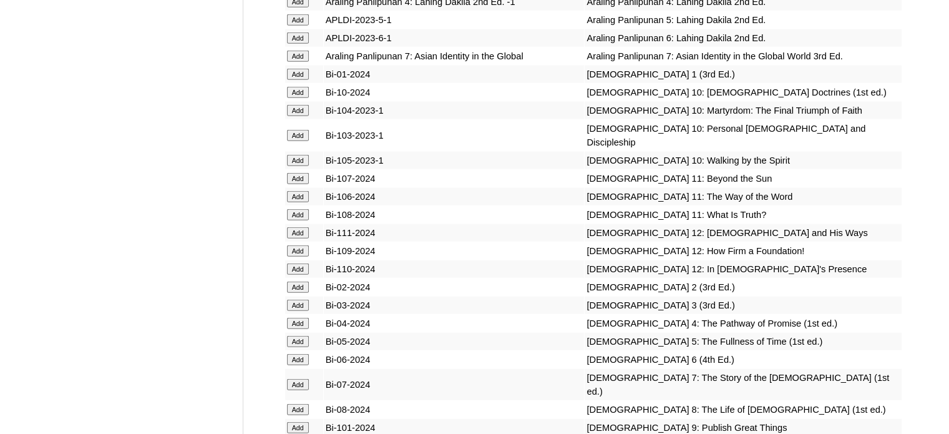
scroll to position [3027, 0]
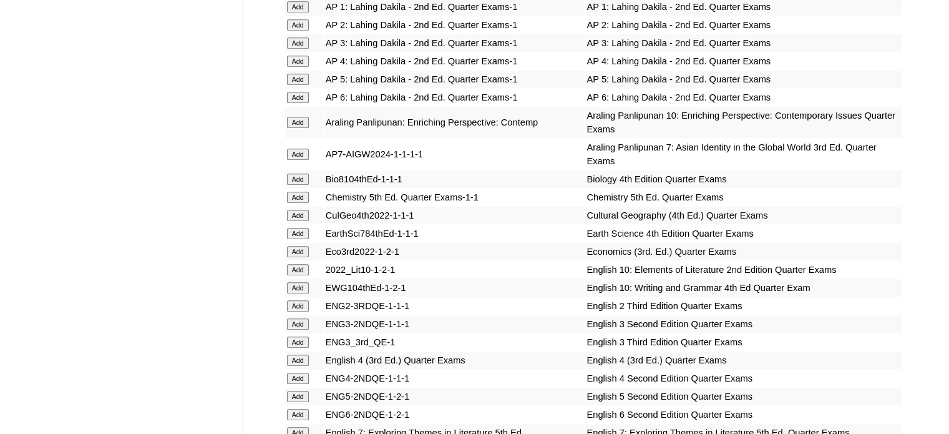
scroll to position [3559, 0]
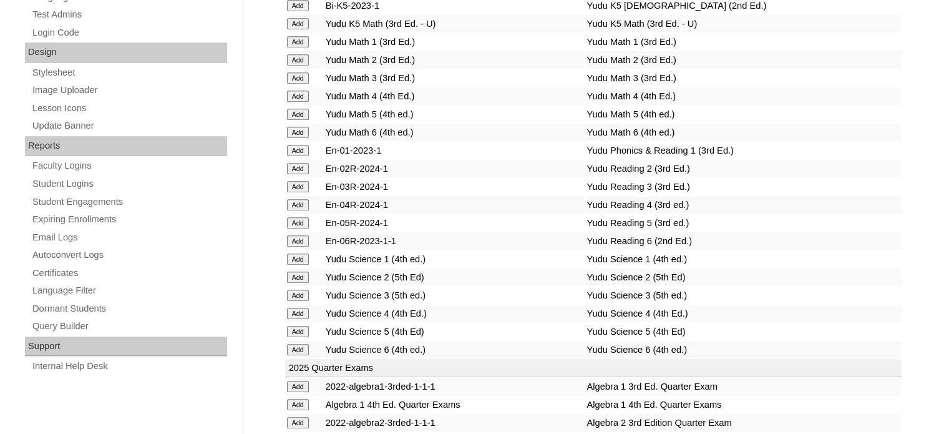
scroll to position [4835, 0]
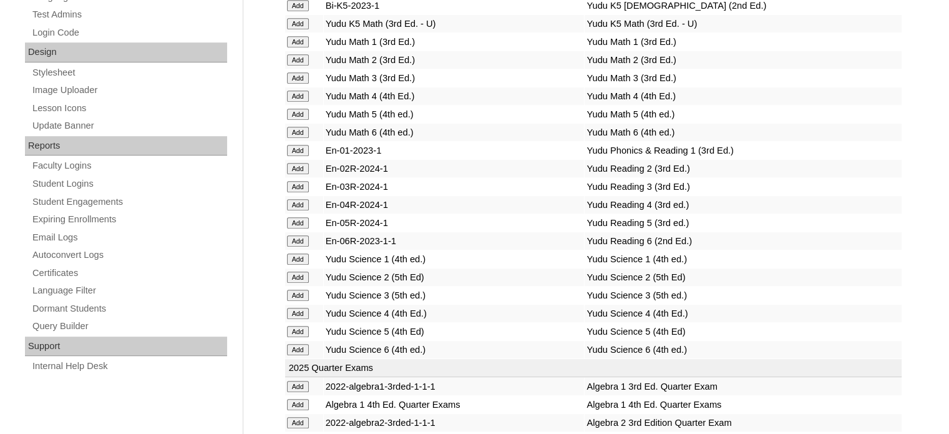
scroll to position [4475, 0]
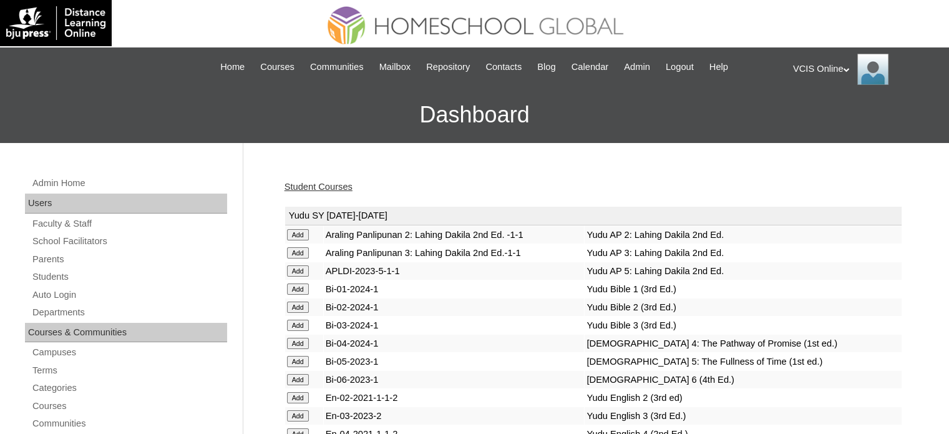
click at [316, 187] on link "Student Courses" at bounding box center [318, 187] width 68 height 10
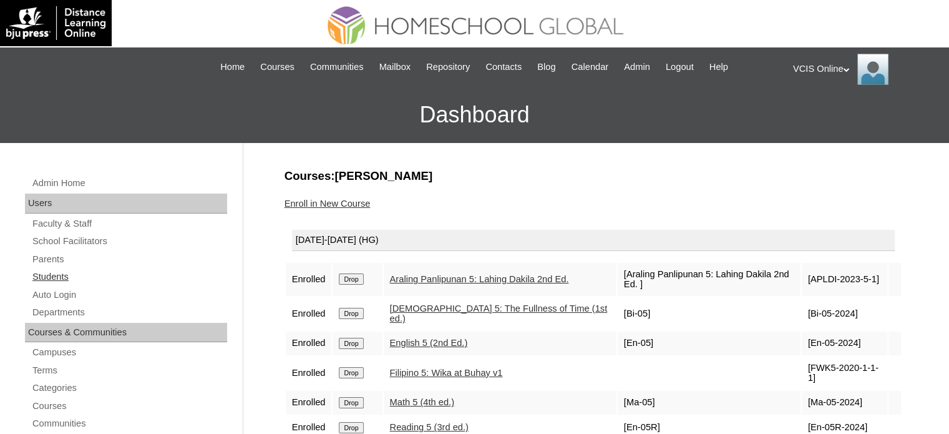
click at [93, 269] on link "Students" at bounding box center [129, 277] width 196 height 16
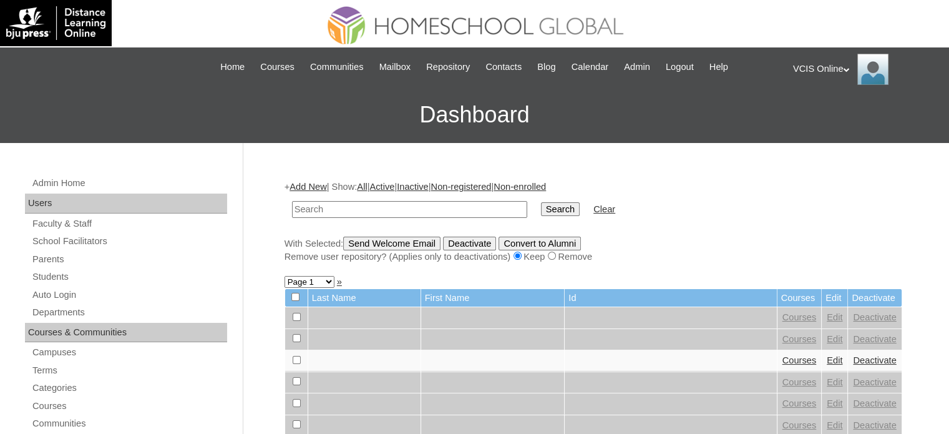
paste input "VCIS019-5C-SA2025"
type input "VCIS019-5C-SA2025"
click at [541, 206] on input "Search" at bounding box center [560, 209] width 39 height 14
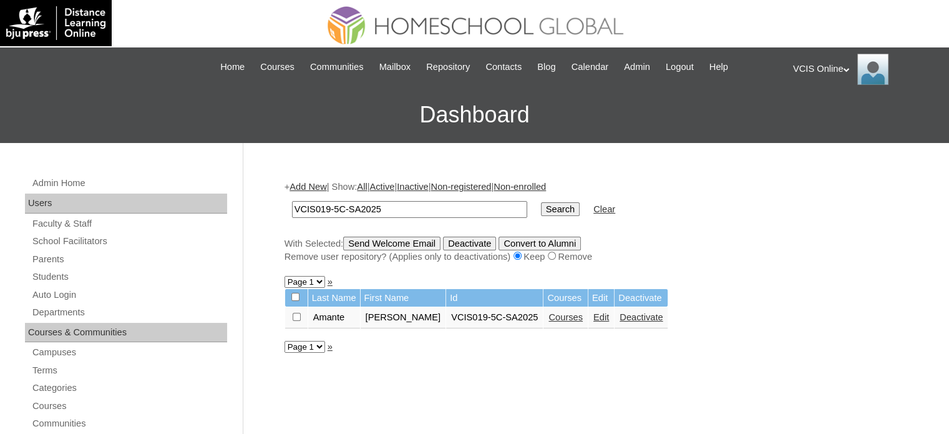
click at [551, 324] on td "Courses" at bounding box center [565, 317] width 44 height 21
click at [561, 318] on link "Courses" at bounding box center [565, 317] width 34 height 10
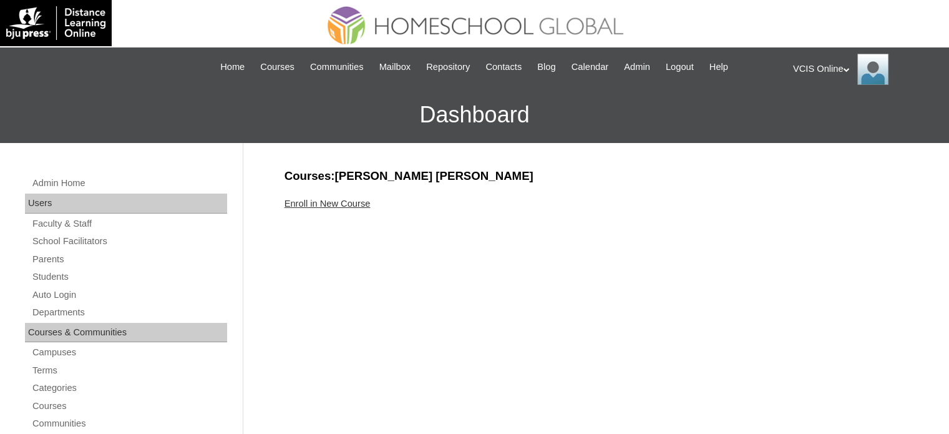
click at [334, 199] on link "Enroll in New Course" at bounding box center [327, 203] width 86 height 10
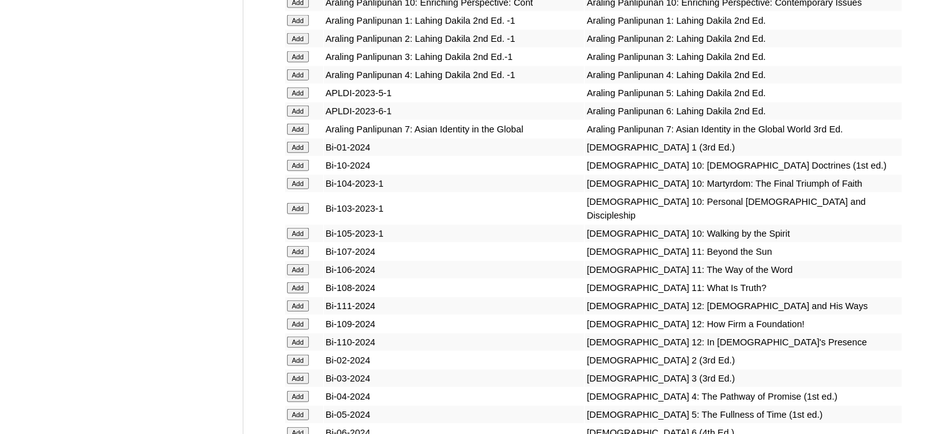
scroll to position [2987, 0]
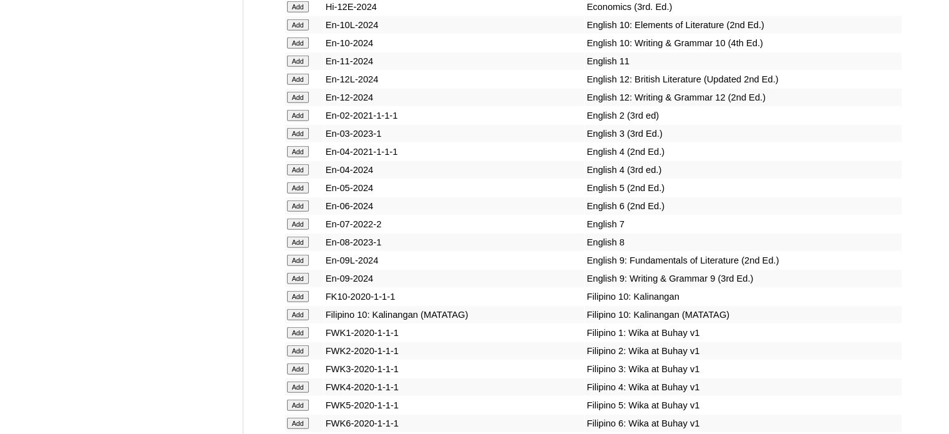
scroll to position [3746, 0]
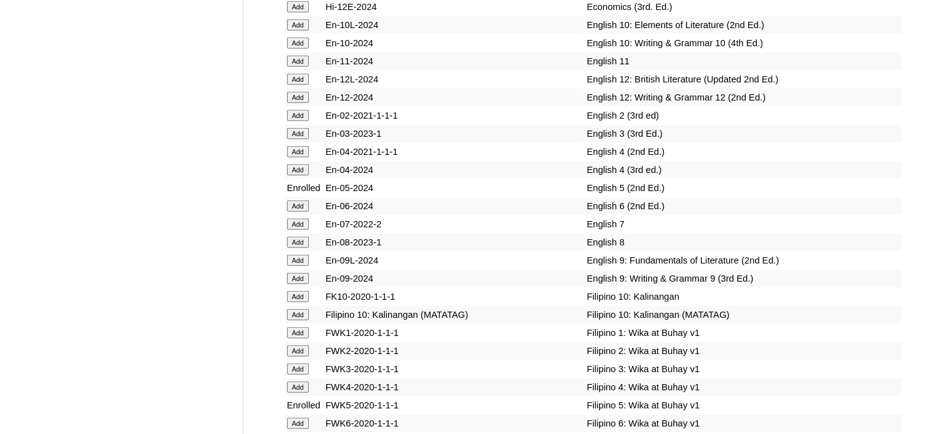
scroll to position [5122, 0]
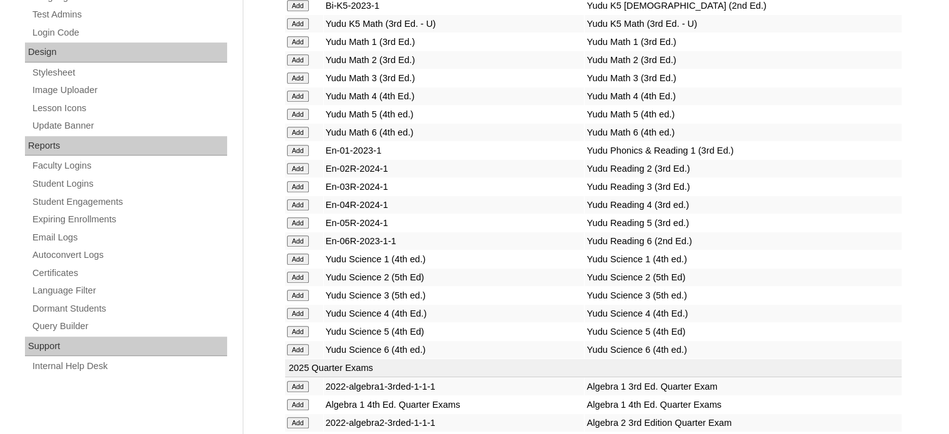
scroll to position [4835, 0]
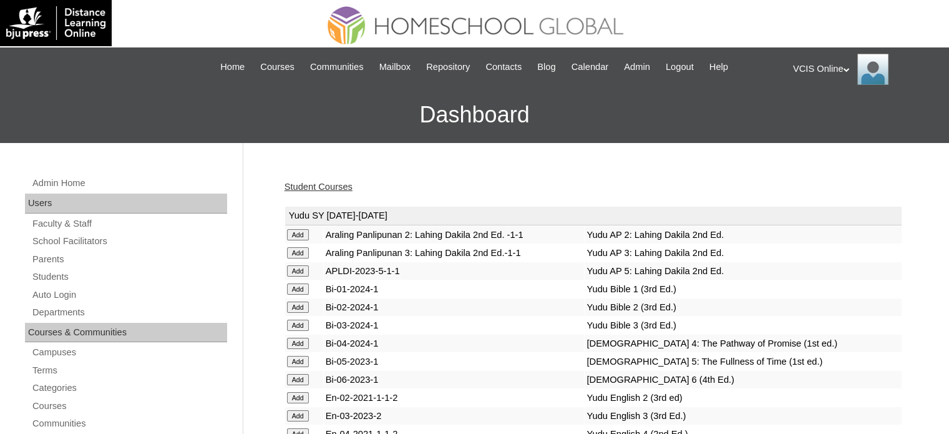
click at [324, 185] on link "Student Courses" at bounding box center [318, 187] width 68 height 10
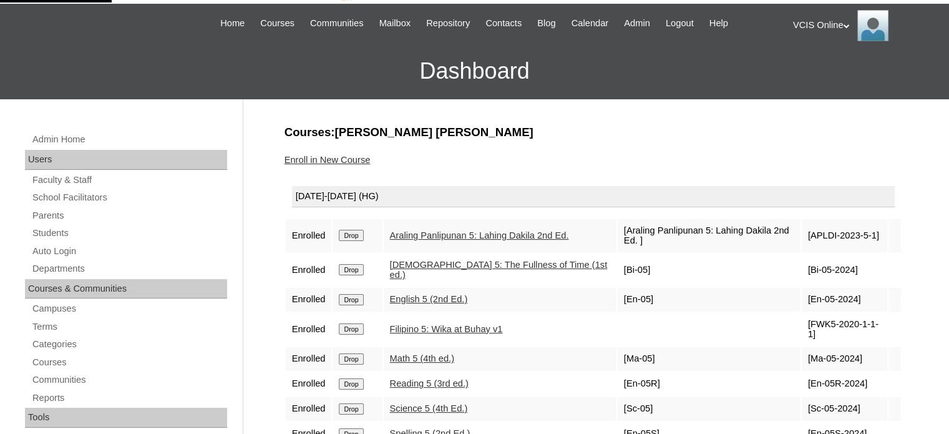
scroll to position [62, 0]
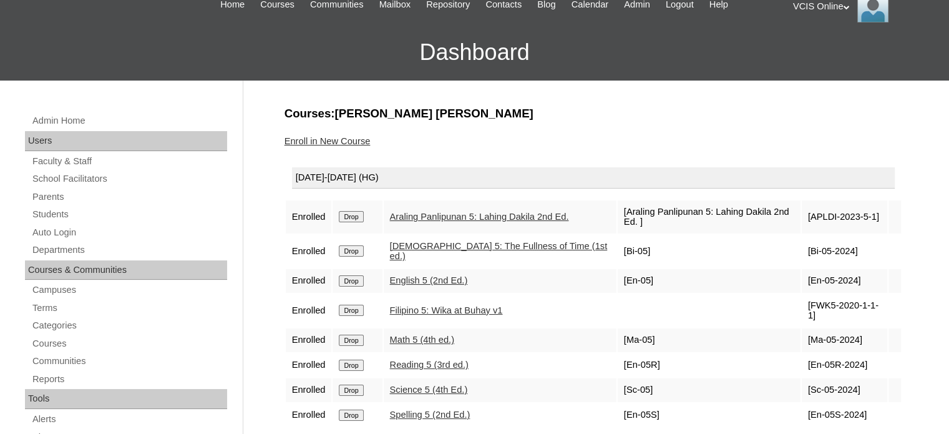
click at [836, 8] on div "VCIS Online My Profile My Settings Logout" at bounding box center [864, 6] width 143 height 31
click at [824, 52] on span "Logout" at bounding box center [815, 54] width 25 height 9
